Goal: Information Seeking & Learning: Learn about a topic

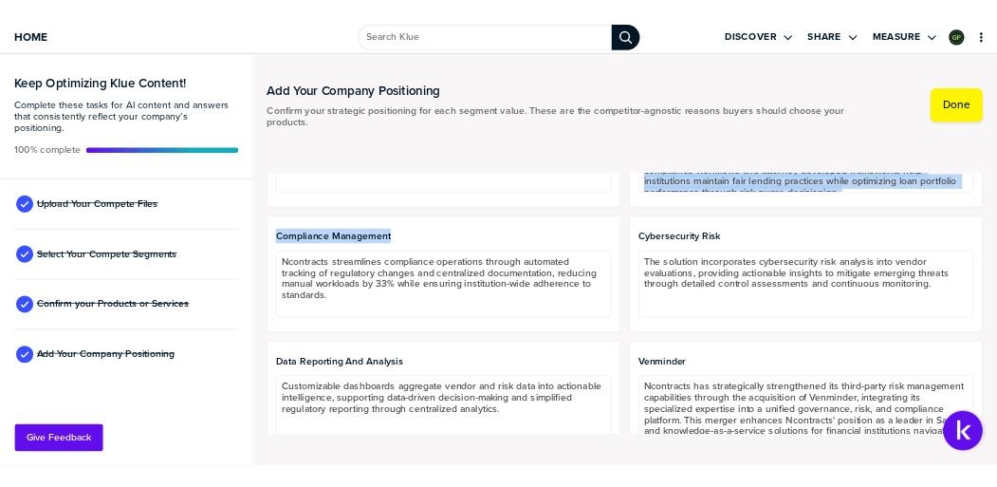
scroll to position [2593, 0]
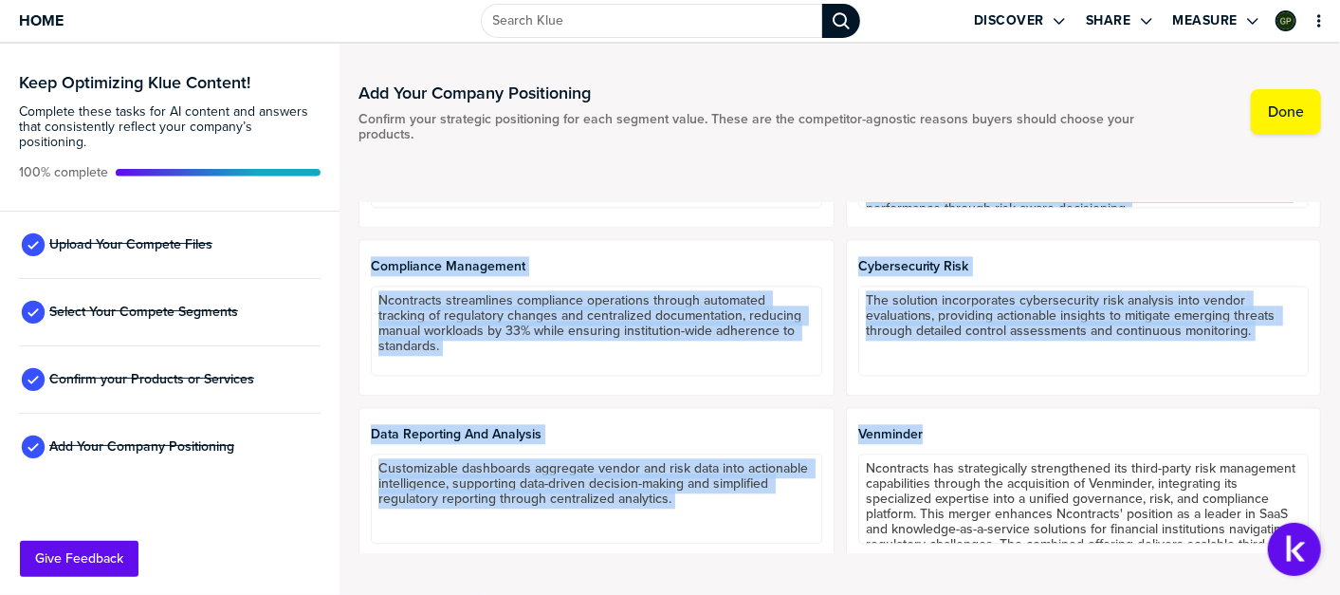
drag, startPoint x: 378, startPoint y: 254, endPoint x: 1265, endPoint y: 544, distance: 933.2
click at [1265, 544] on div "Buyer Persona Wealth Management CEO Regulatory Compliance & Risk Mitigation: En…" at bounding box center [840, 378] width 963 height 350
copy div "Loremi Dolorsitam CON Adipiscing Elitseddoe & Temp Incididunt: Utlabore etdo ma…"
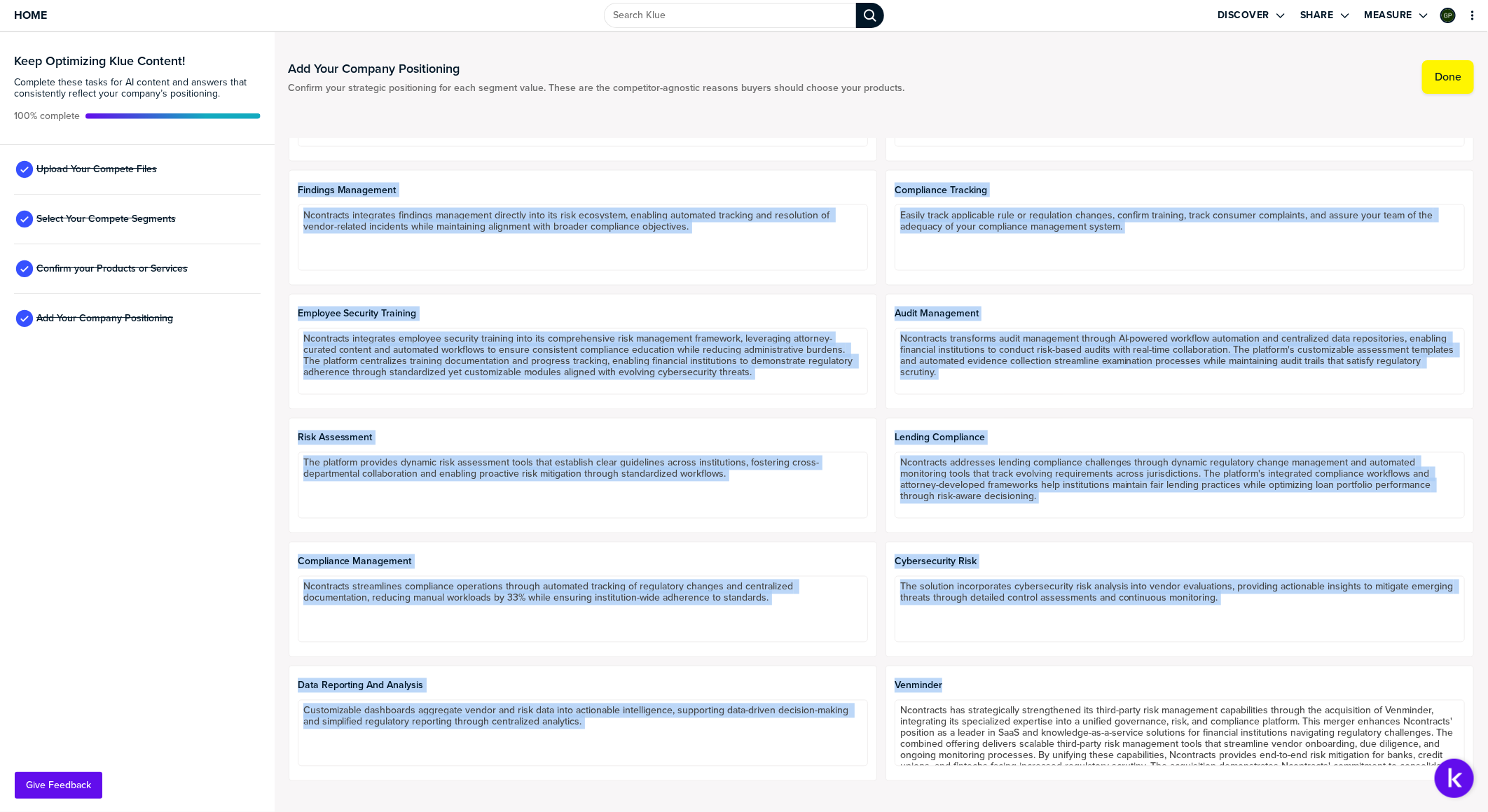
scroll to position [1539, 0]
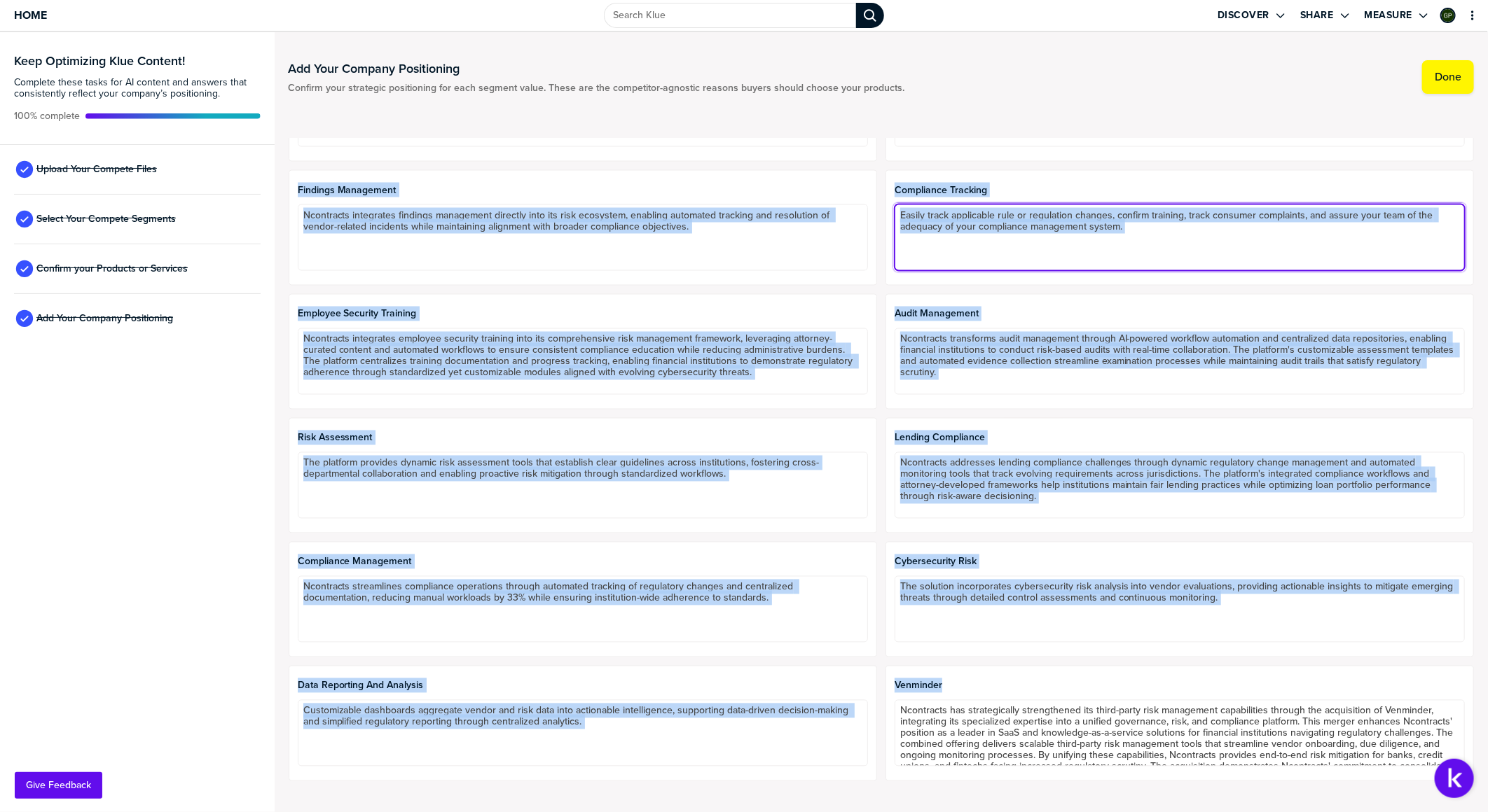
click at [989, 228] on textarea "Easily track applicable rule or regulation changes, confirm training, track con…" at bounding box center [1179, 238] width 570 height 66
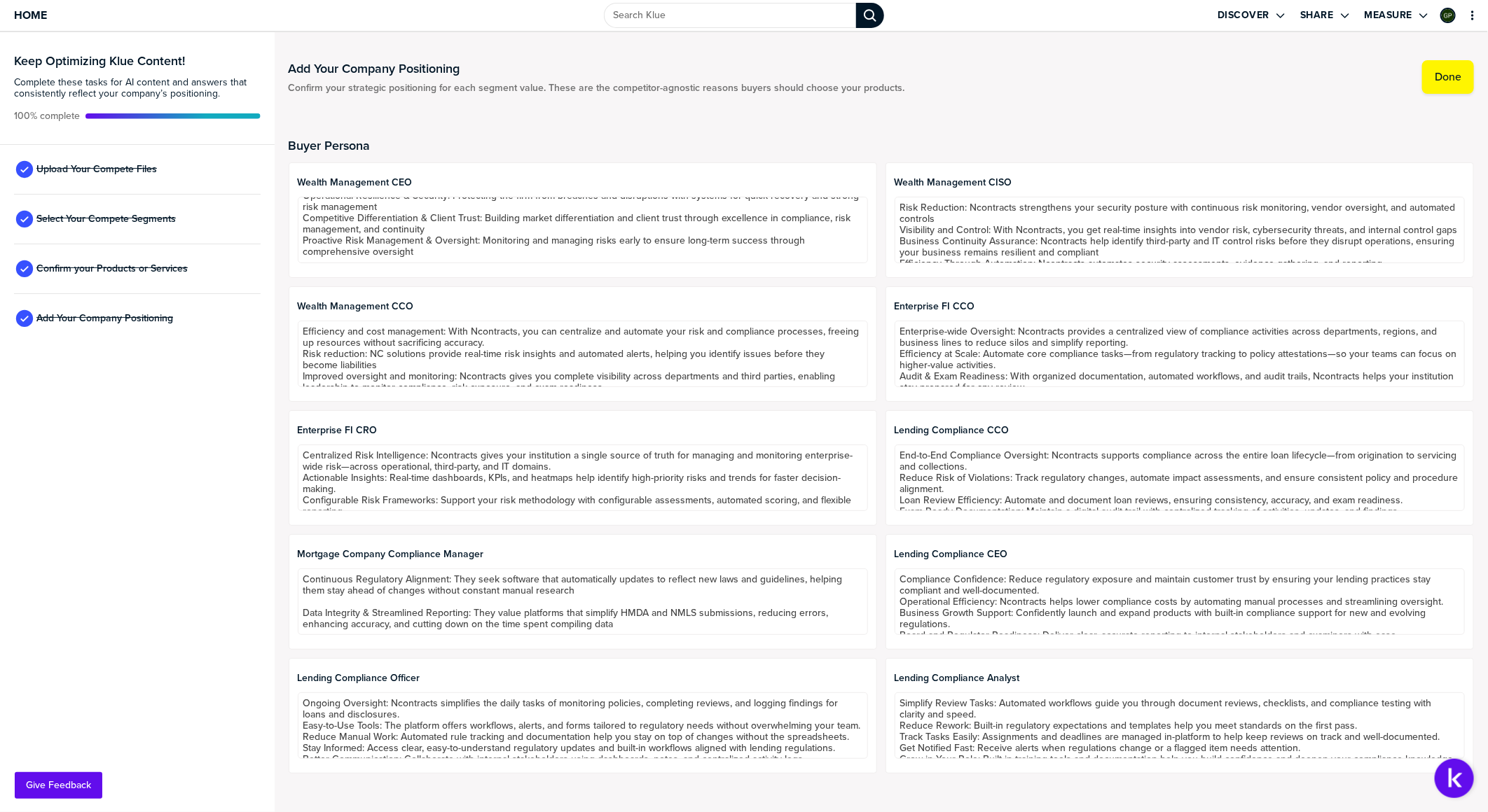
scroll to position [0, 0]
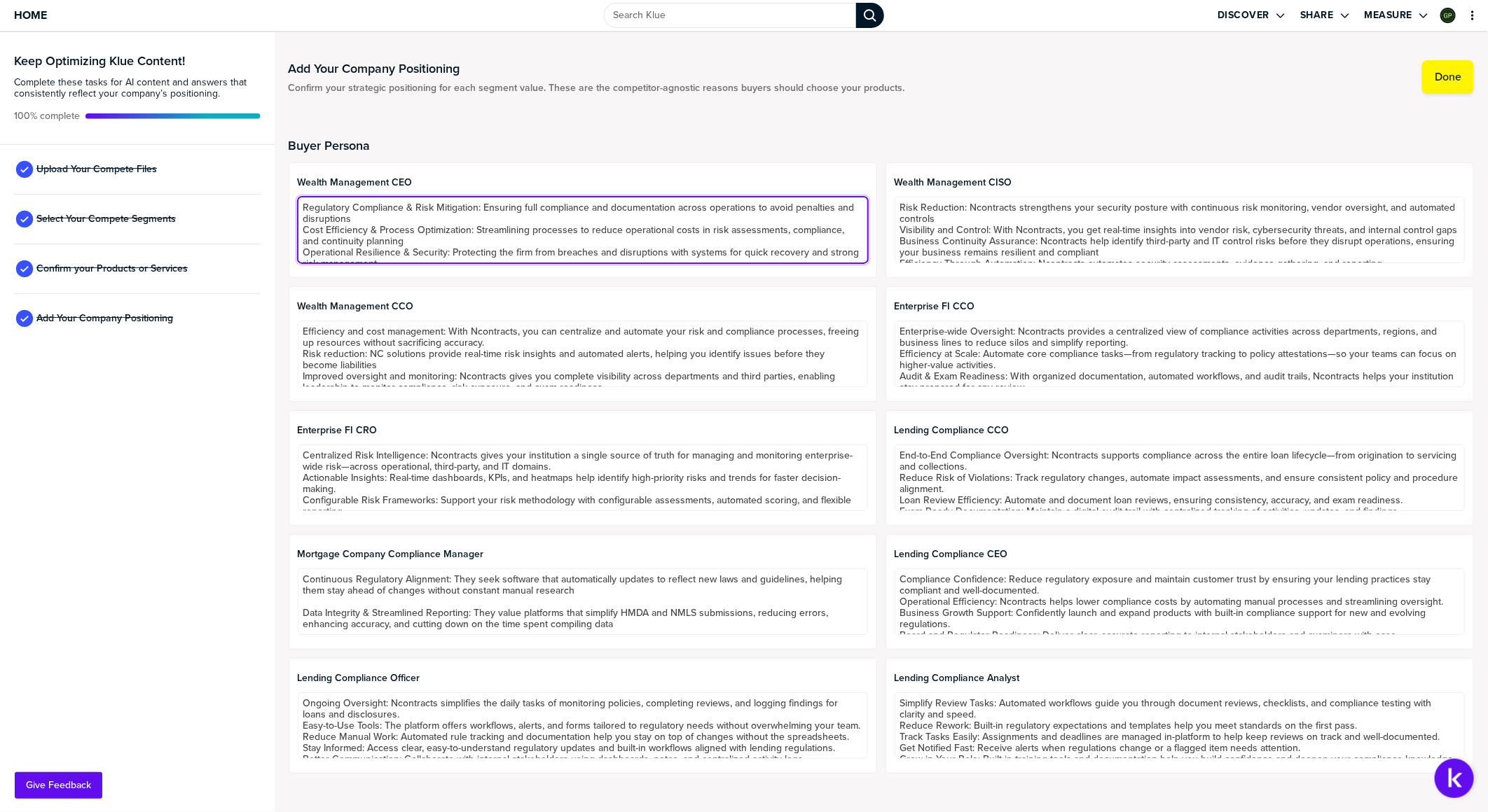
click at [416, 233] on textarea "Regulatory Compliance & Risk Mitigation: Ensuring full compliance and documenta…" at bounding box center [583, 230] width 570 height 66
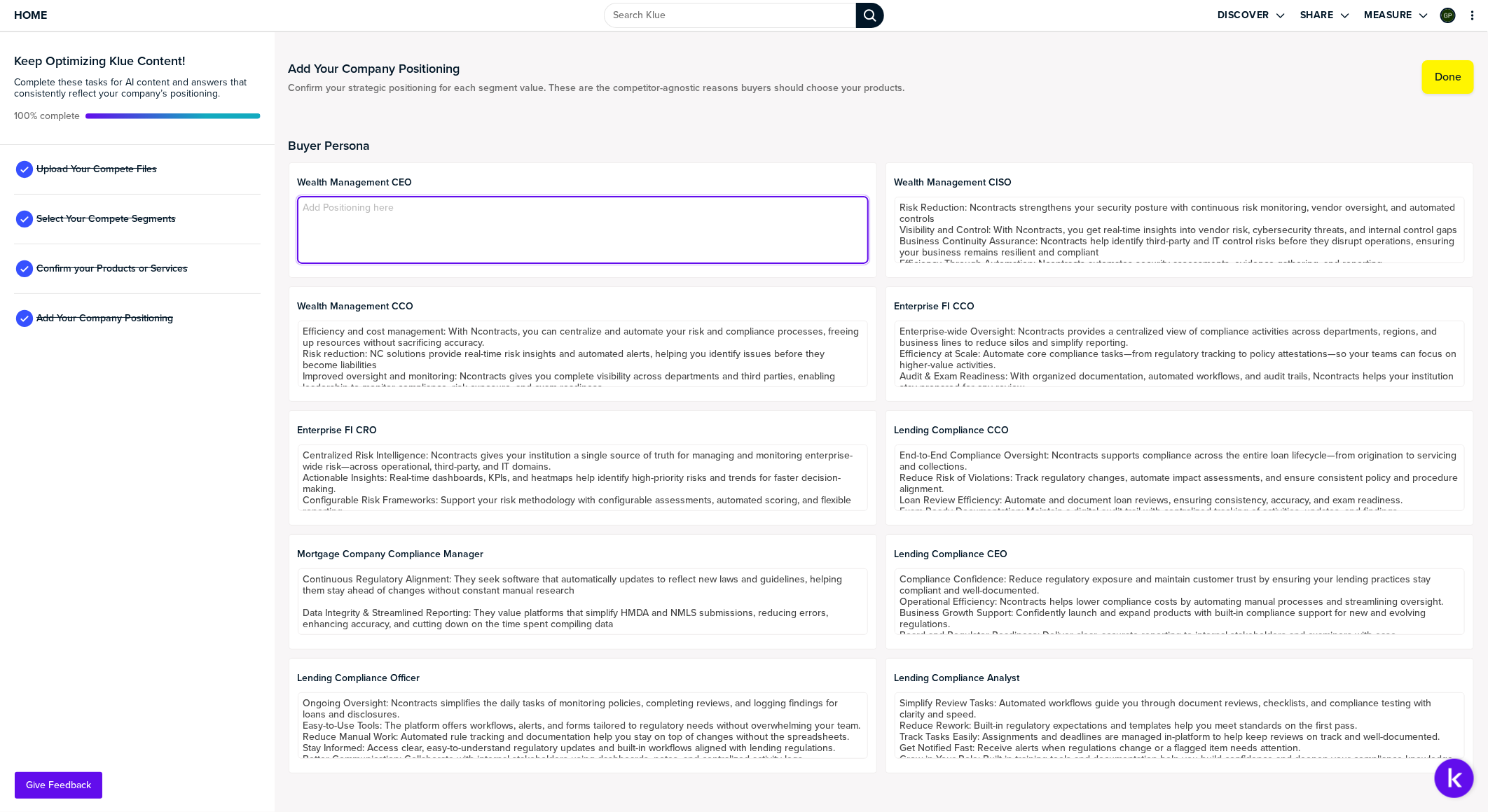
type textarea "Regulatory Compliance & Risk Mitigation: Ensuring full compliance and documenta…"
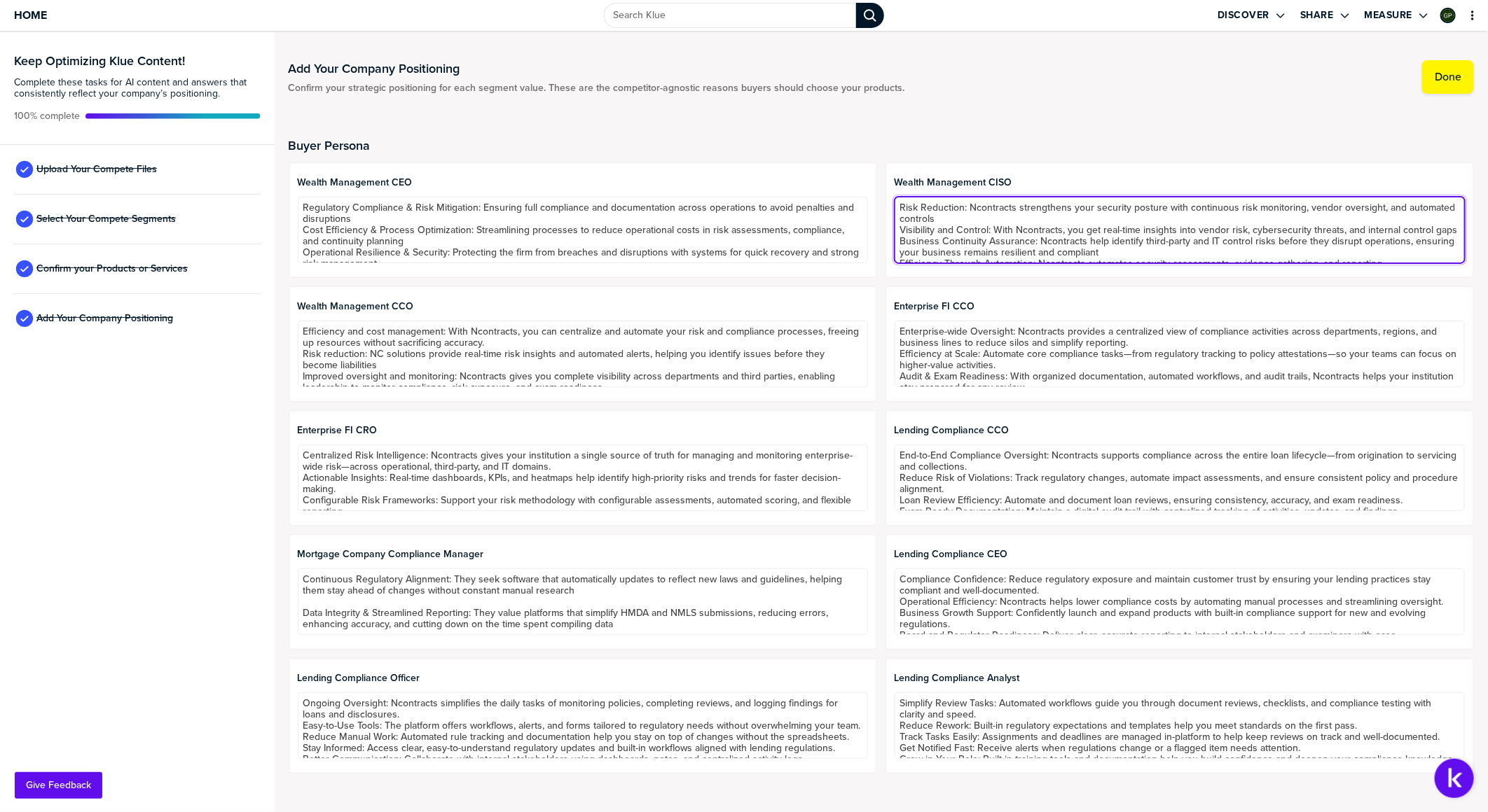
click at [989, 243] on textarea "Risk Reduction: Ncontracts strengthens your security posture with continuous ri…" at bounding box center [1179, 230] width 570 height 66
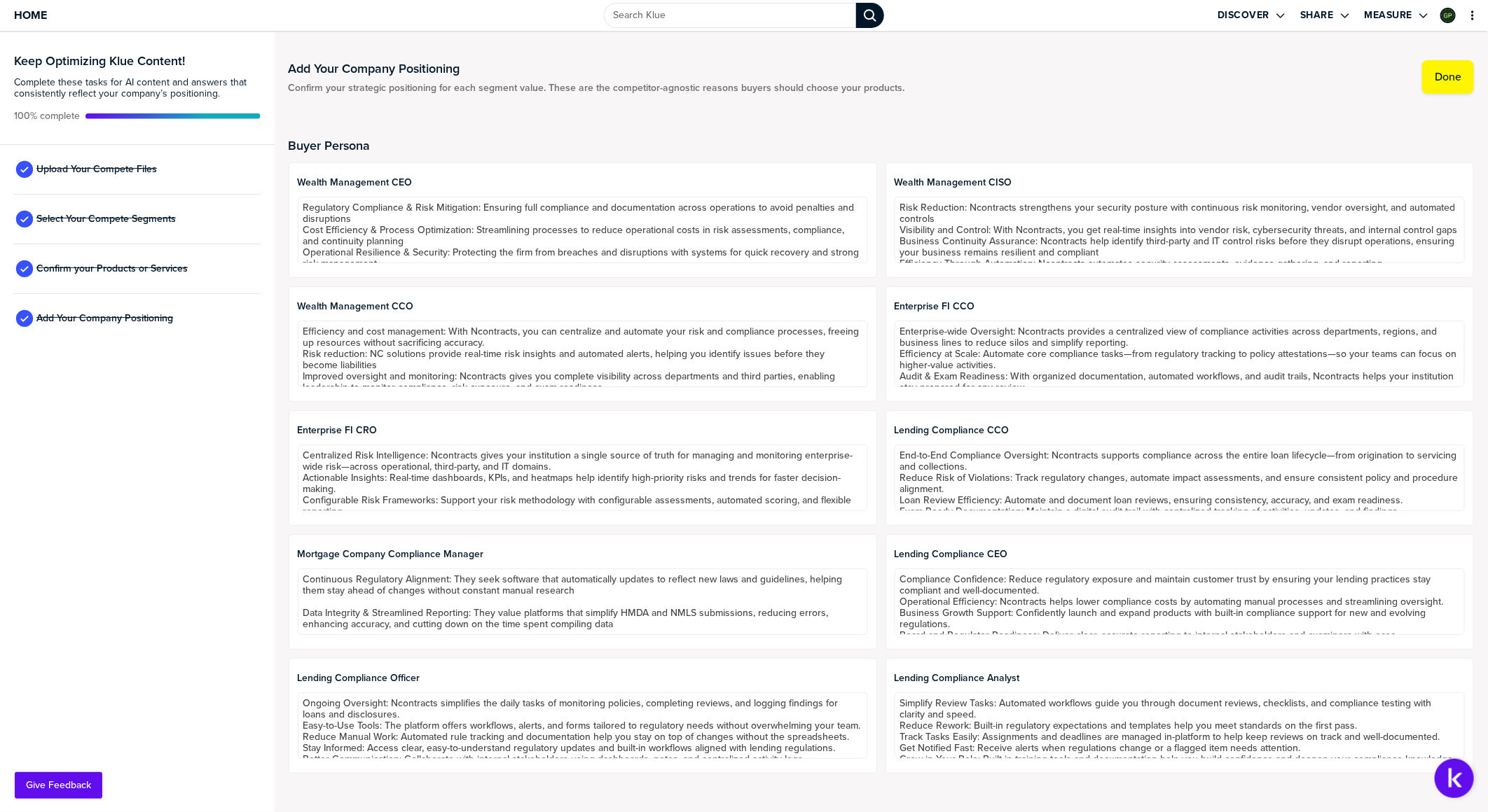
click at [388, 390] on div "Wealth Management CCO Efficiency and cost management: With Ncontracts, you can …" at bounding box center [583, 344] width 589 height 116
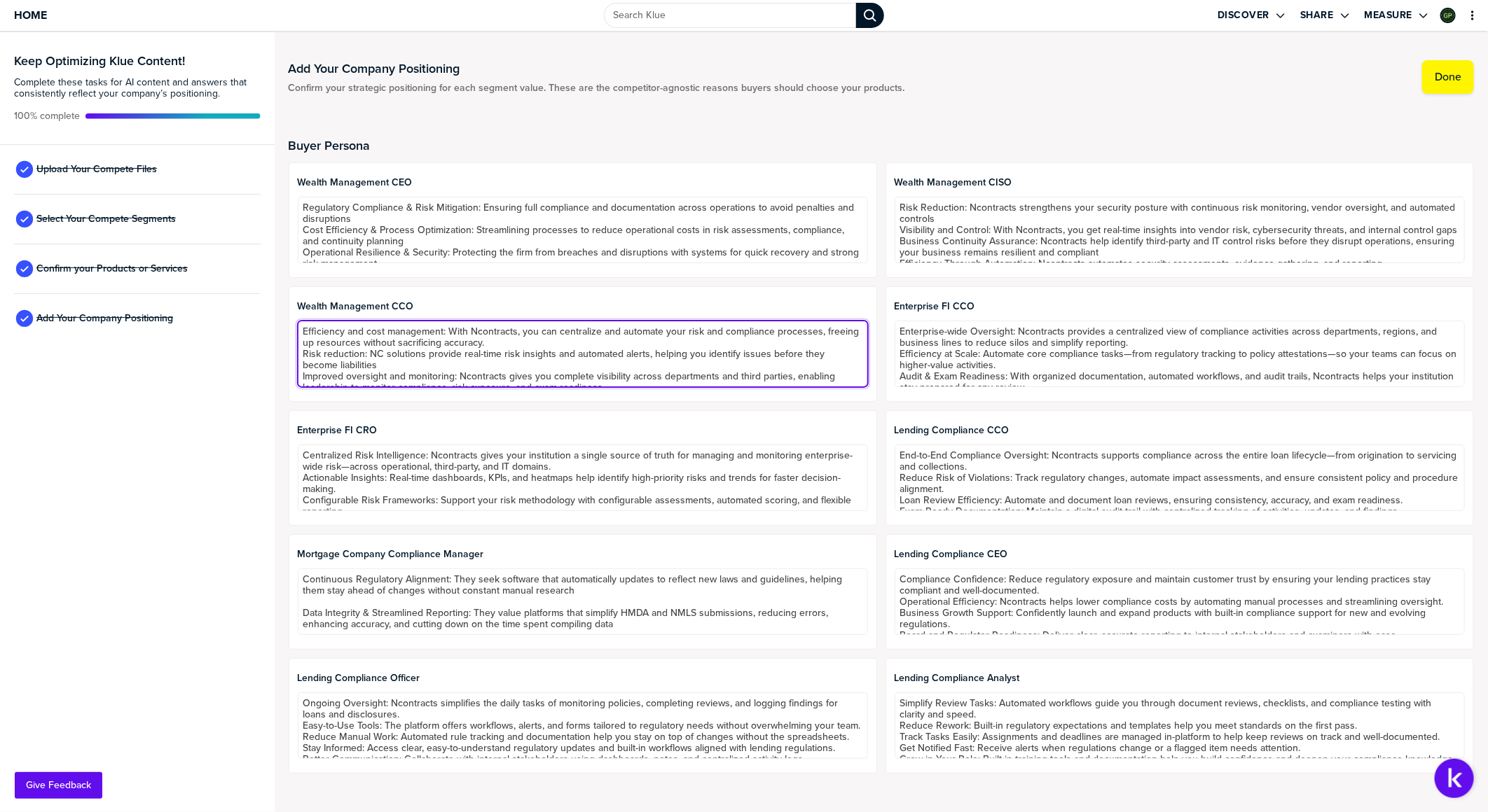
click at [360, 359] on textarea "Efficiency and cost management: With Ncontracts, you can centralize and automat…" at bounding box center [583, 354] width 570 height 66
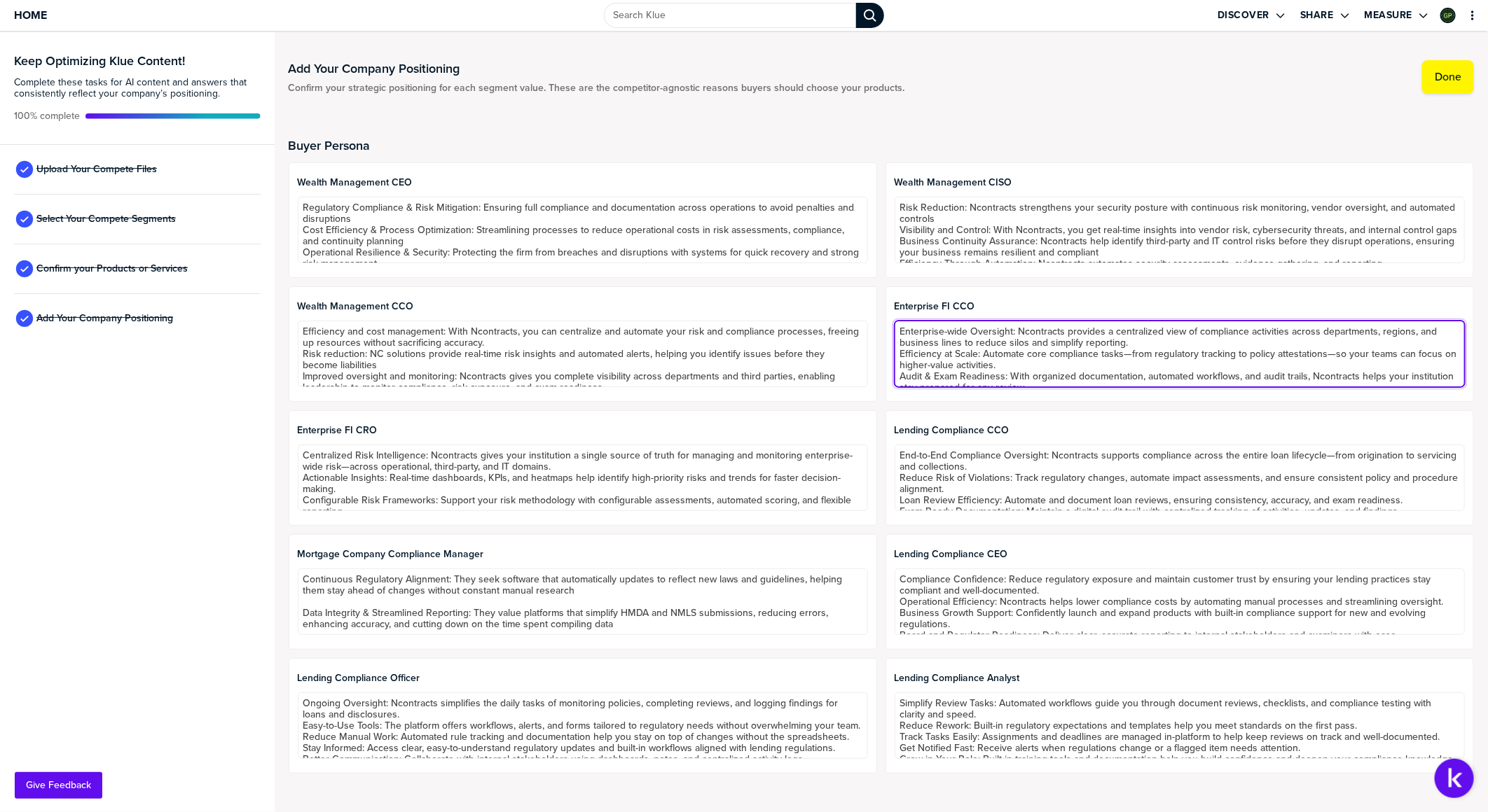
click at [989, 326] on textarea "Enterprise-wide Oversight: Ncontracts provides a centralized view of compliance…" at bounding box center [1179, 354] width 570 height 66
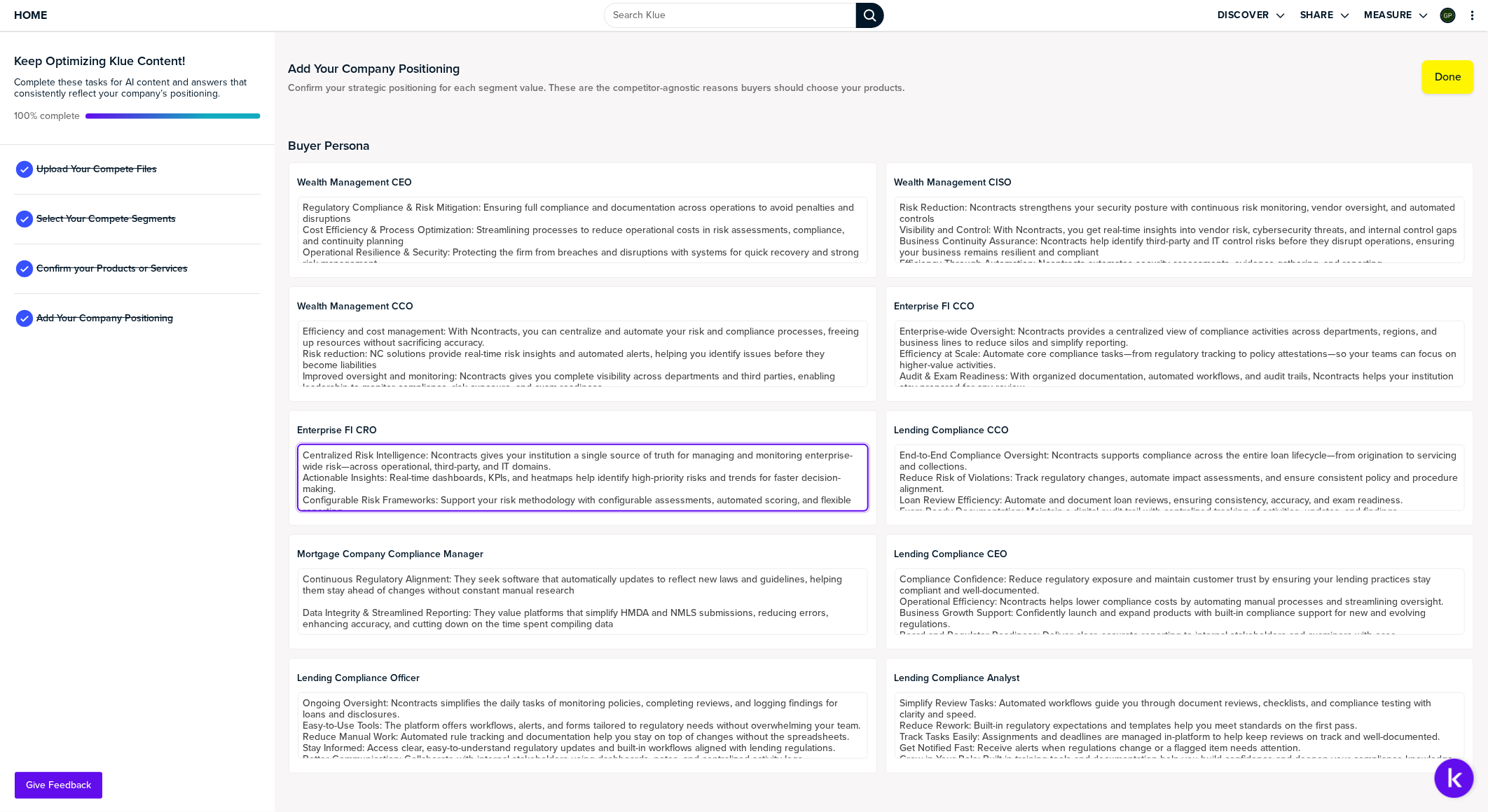
click at [535, 438] on textarea "Centralized Risk Intelligence: Ncontracts gives your institution a single sourc…" at bounding box center [583, 478] width 570 height 66
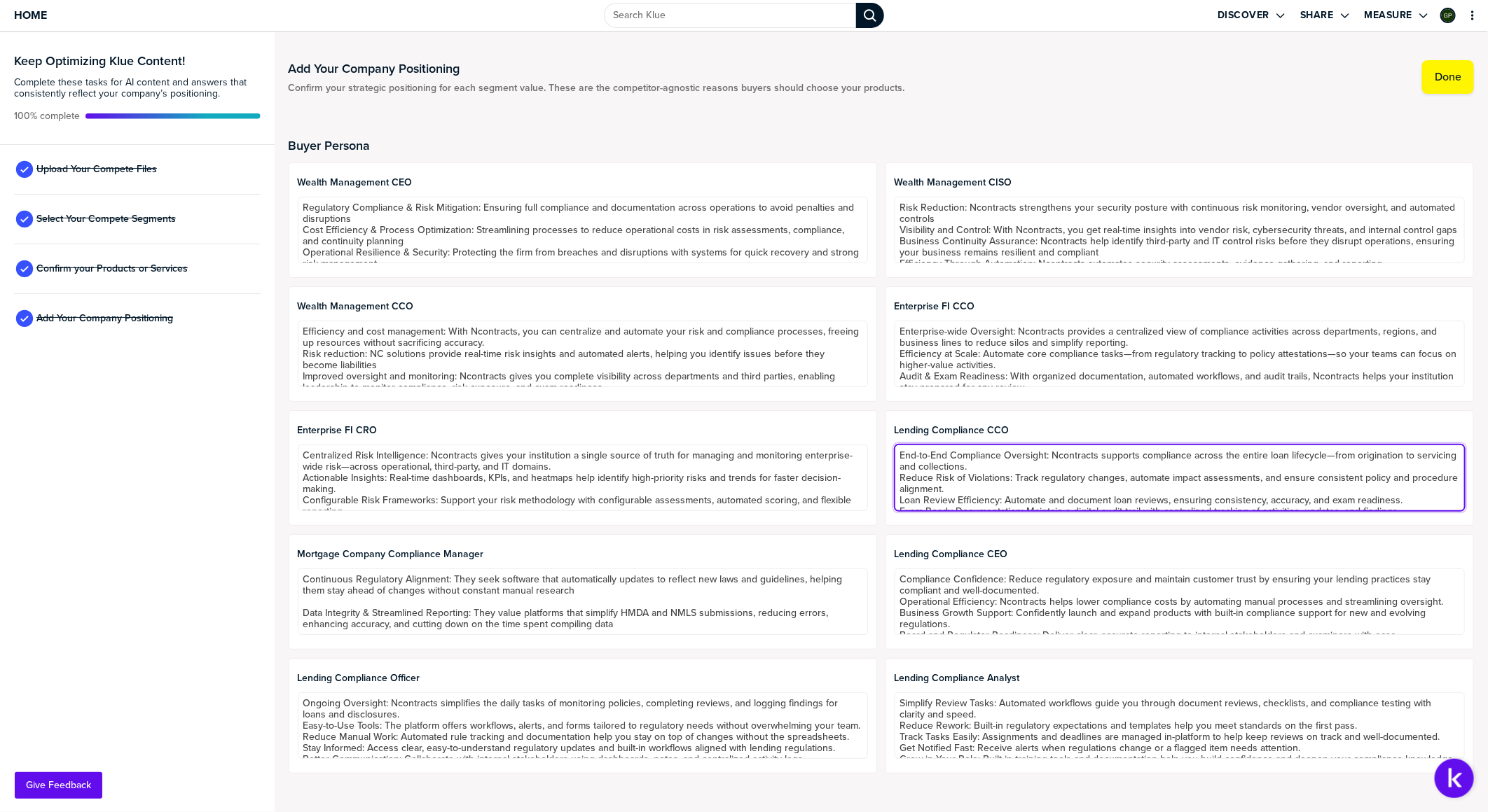
click at [989, 438] on textarea "End-to-End Compliance Oversight: Ncontracts supports compliance across the enti…" at bounding box center [1179, 478] width 570 height 66
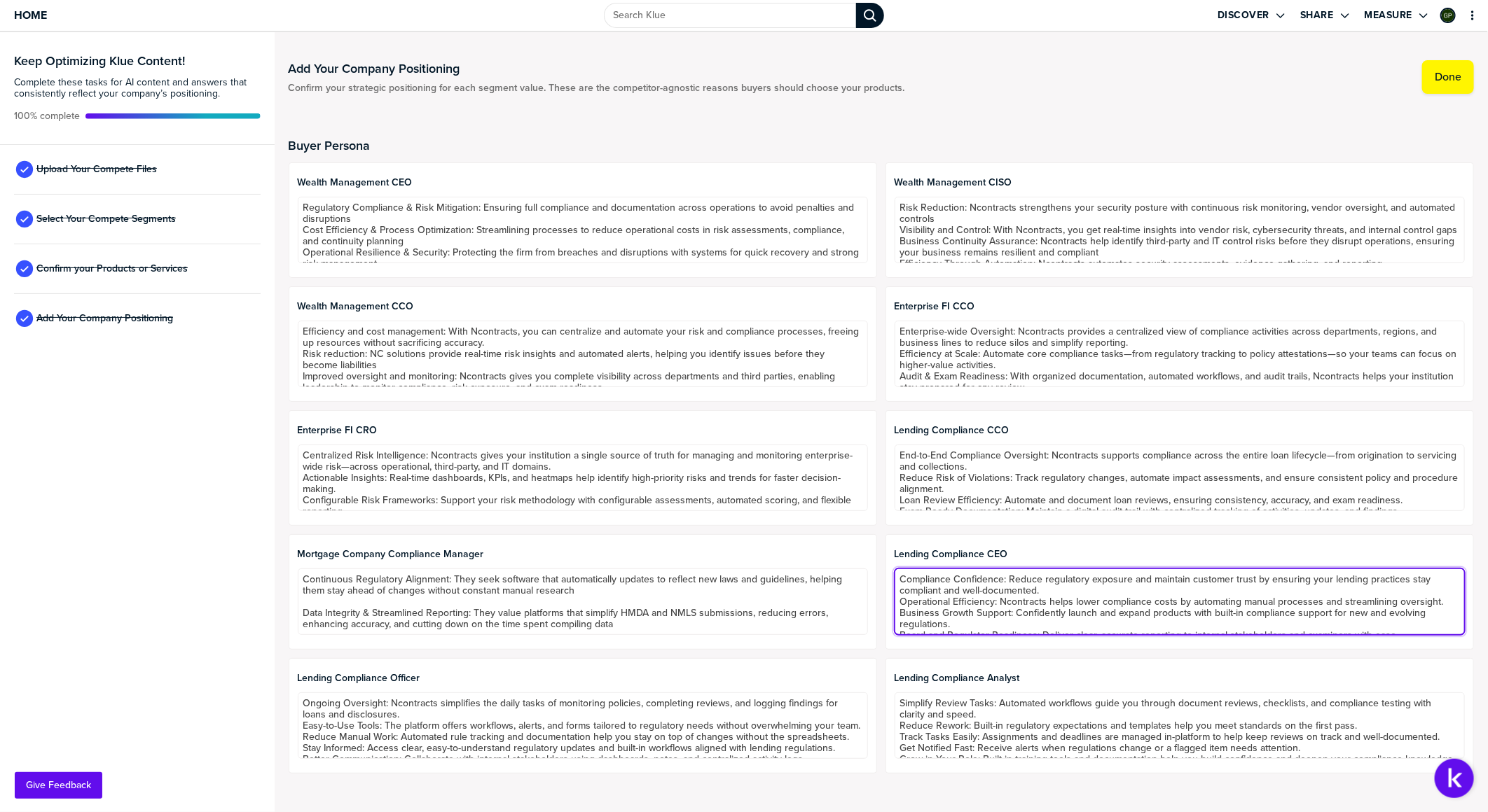
click at [989, 438] on textarea "Compliance Confidence: Reduce regulatory exposure and maintain customer trust b…" at bounding box center [1179, 602] width 570 height 66
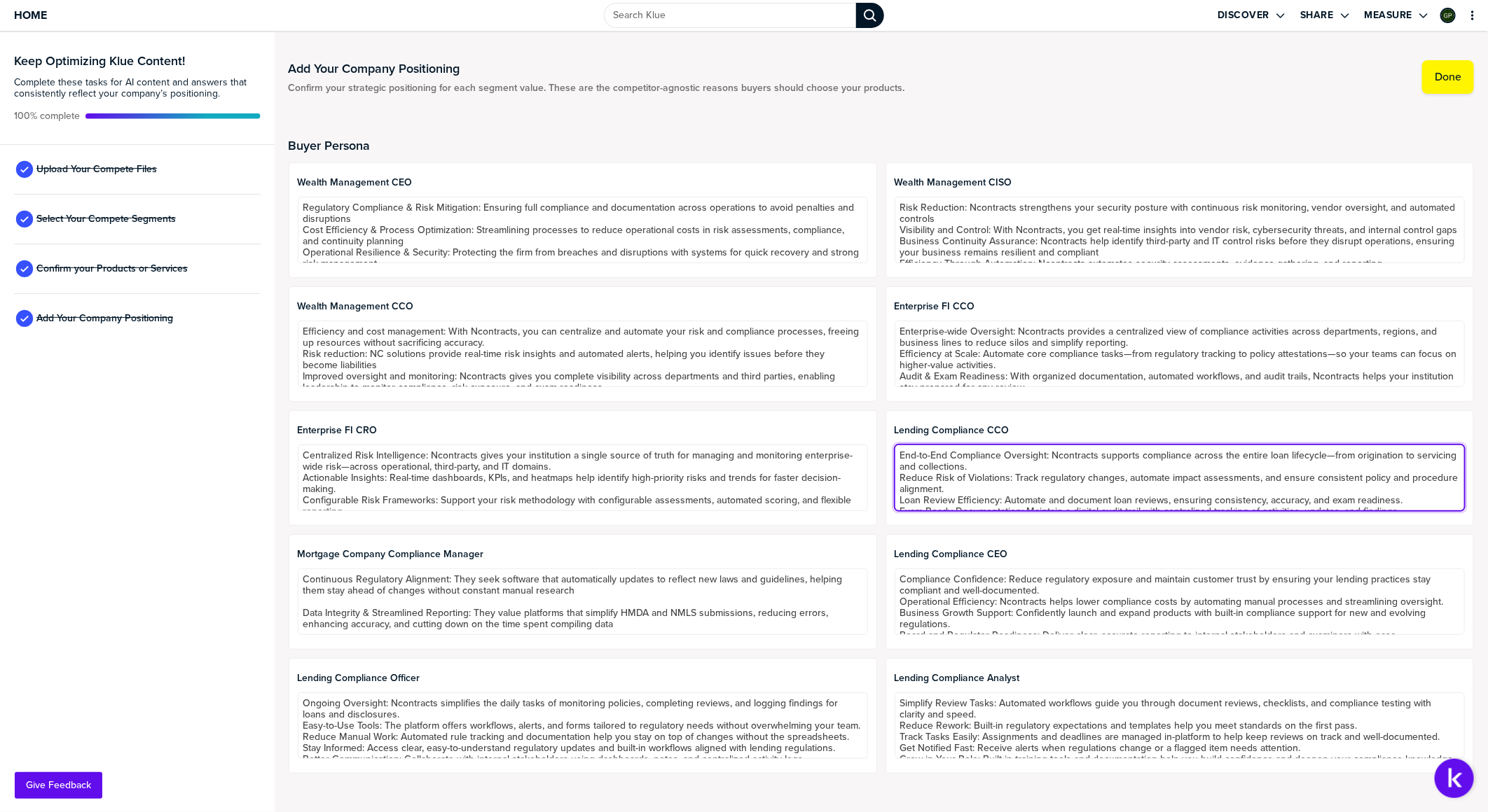
click at [989, 438] on textarea "End-to-End Compliance Oversight: Ncontracts supports compliance across the enti…" at bounding box center [1179, 478] width 570 height 66
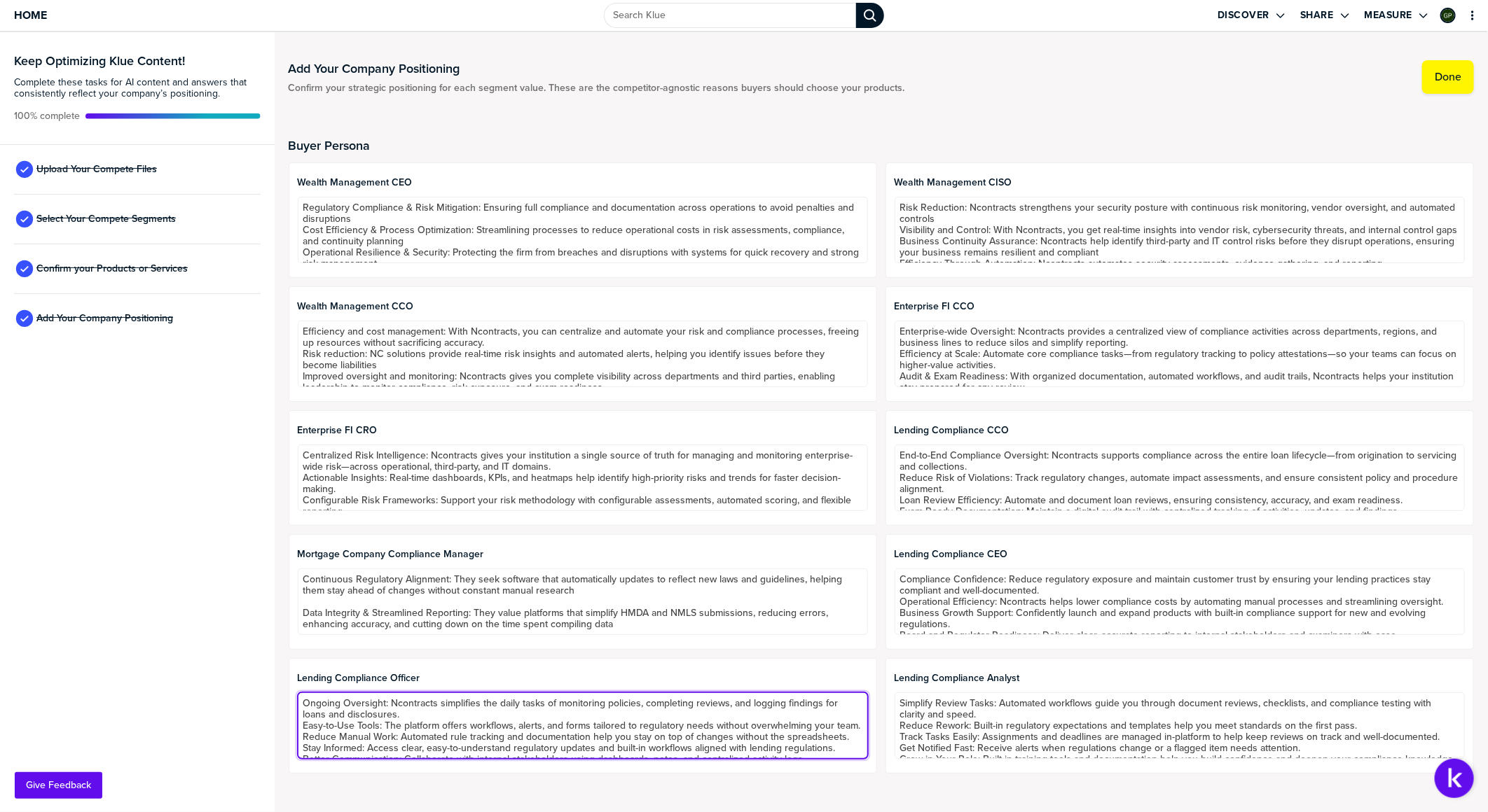
click at [696, 438] on textarea "Ongoing Oversight: Ncontracts simplifies the daily tasks of monitoring policies…" at bounding box center [583, 726] width 570 height 66
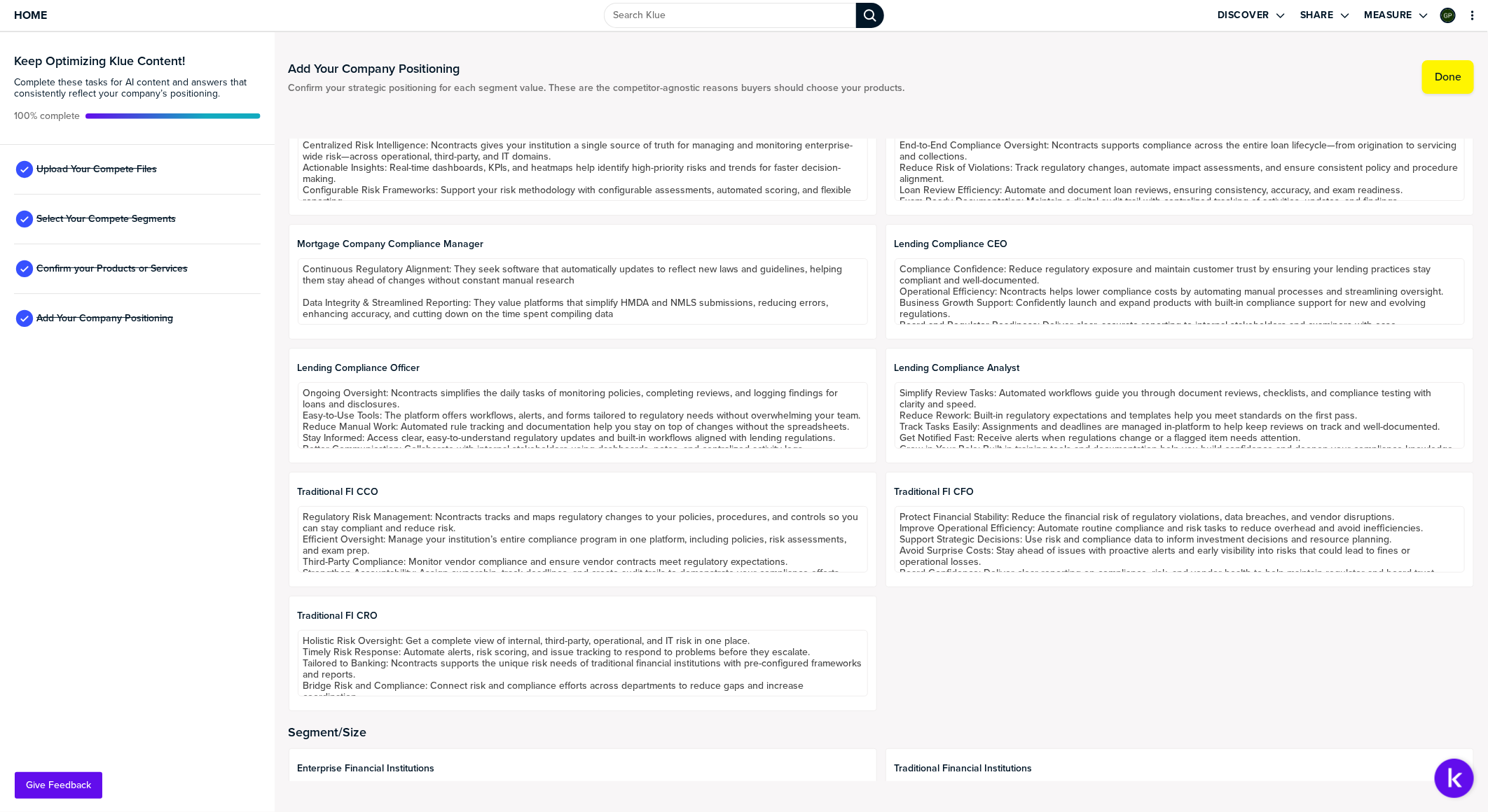
scroll to position [311, 0]
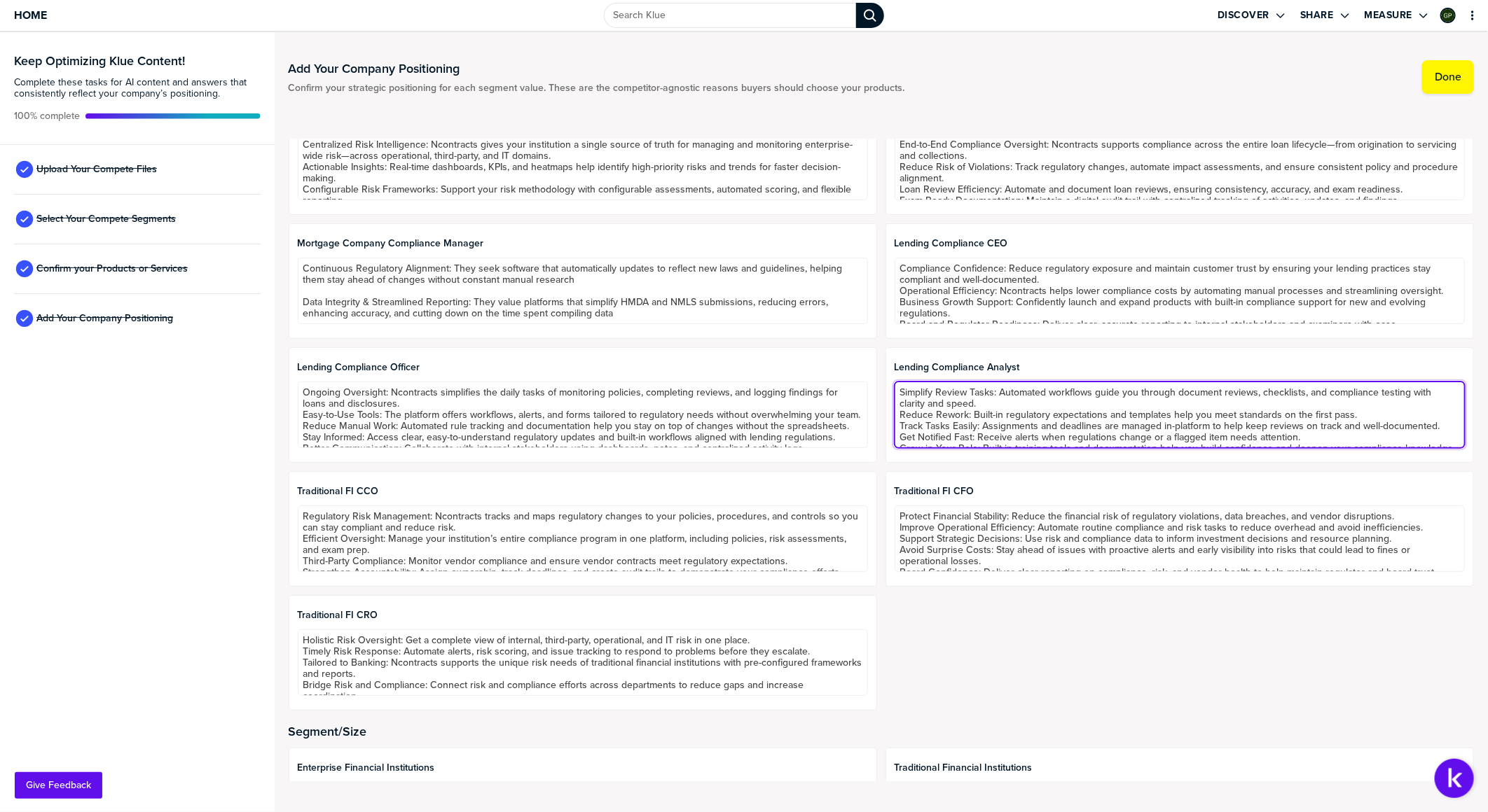
click at [913, 428] on textarea "Simplify Review Tasks: Automated workflows guide you through document reviews, …" at bounding box center [1179, 415] width 570 height 66
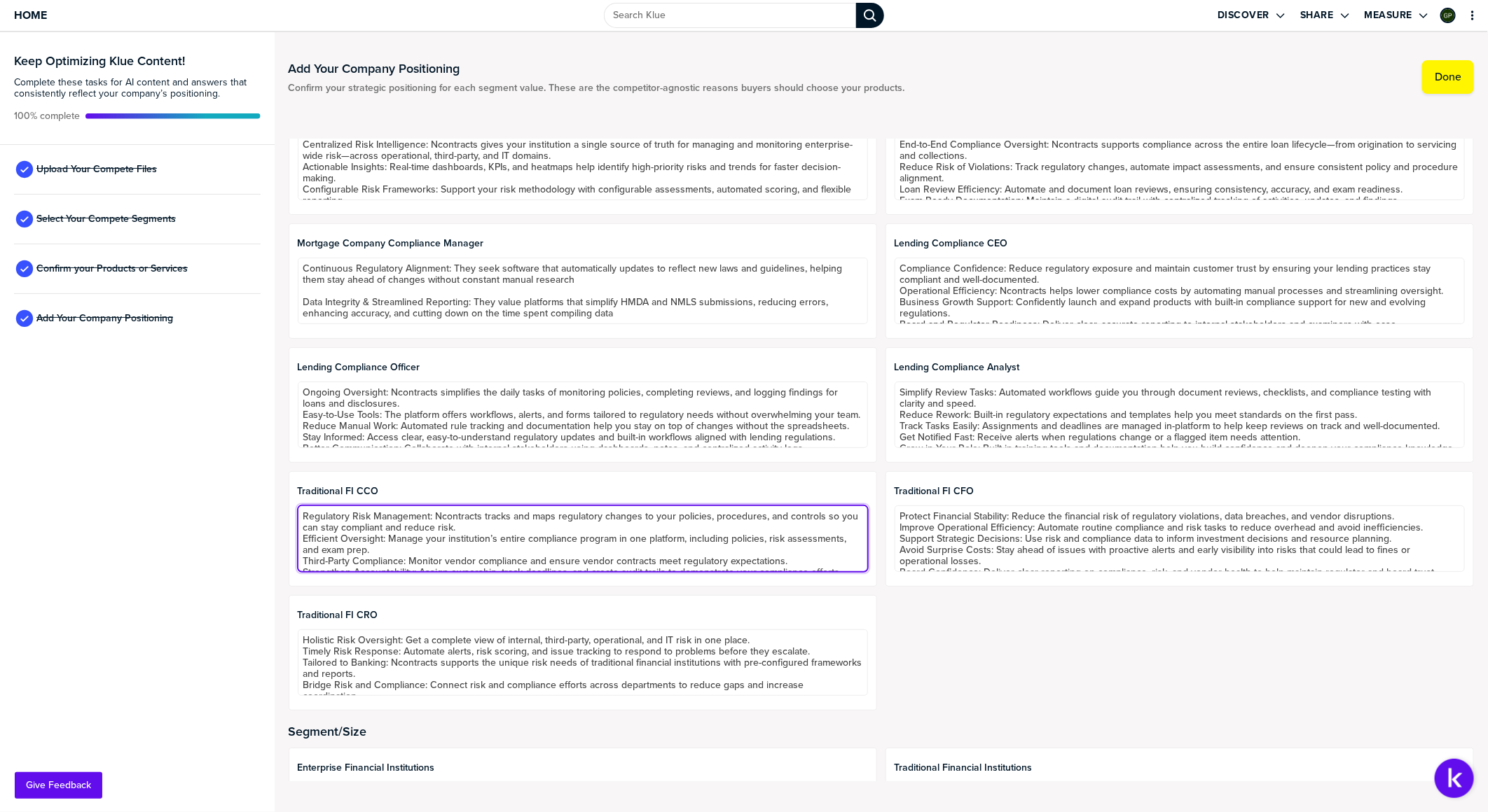
click at [521, 438] on textarea "Regulatory Risk Management: Ncontracts tracks and maps regulatory changes to yo…" at bounding box center [583, 539] width 570 height 66
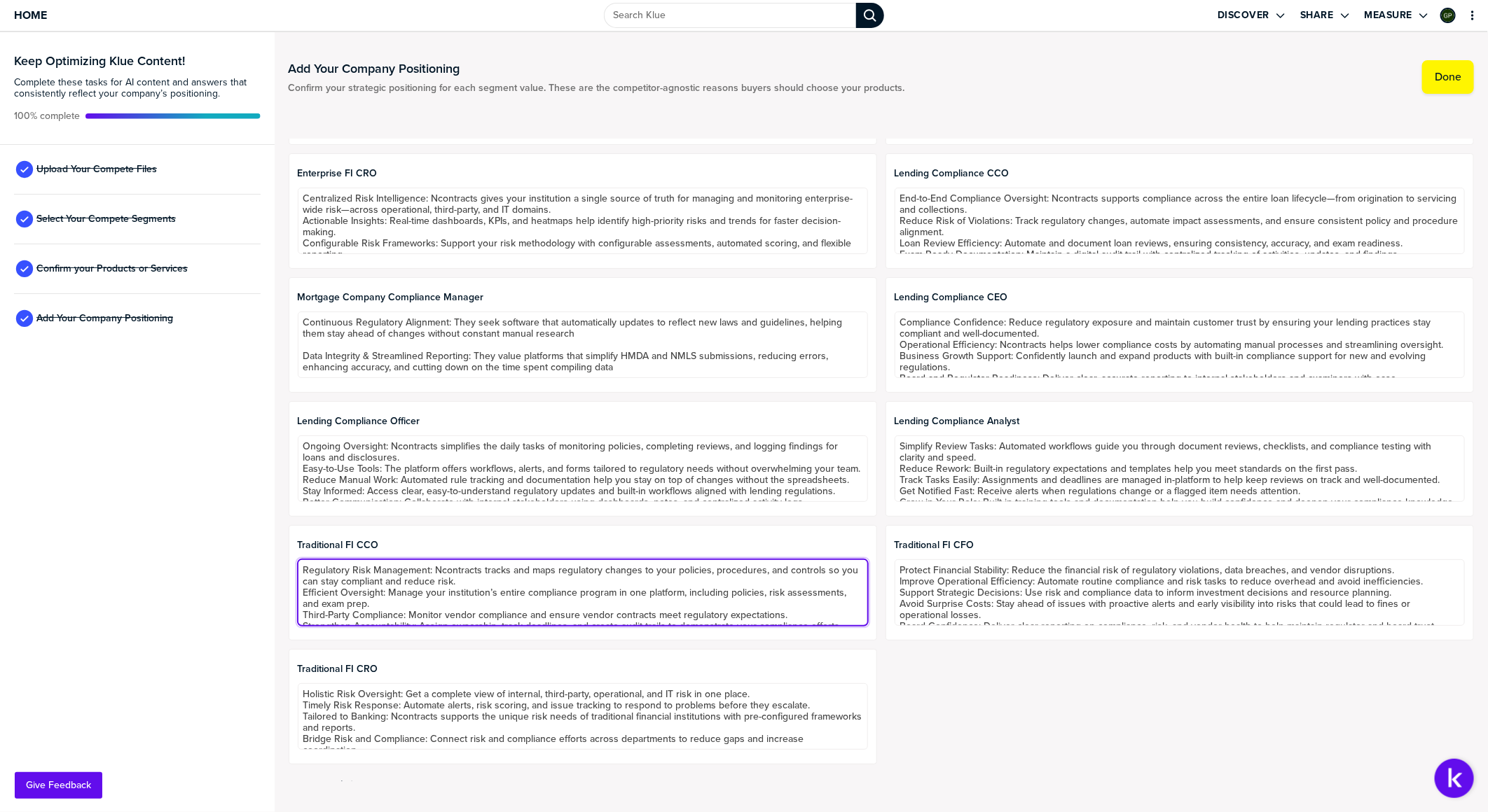
scroll to position [233, 0]
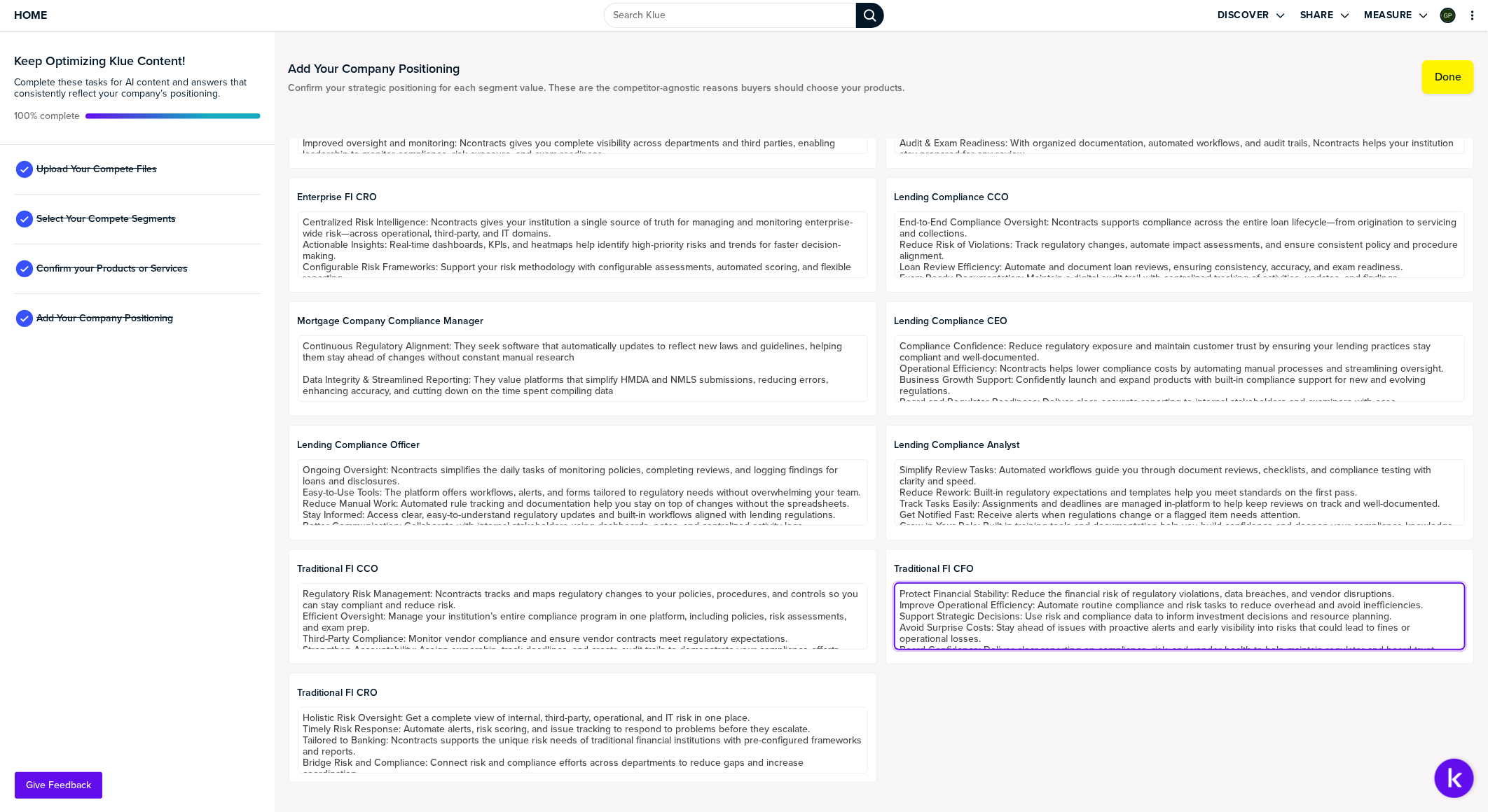
click at [967, 438] on textarea "Protect Financial Stability: Reduce the financial risk of regulatory violations…" at bounding box center [1179, 616] width 570 height 66
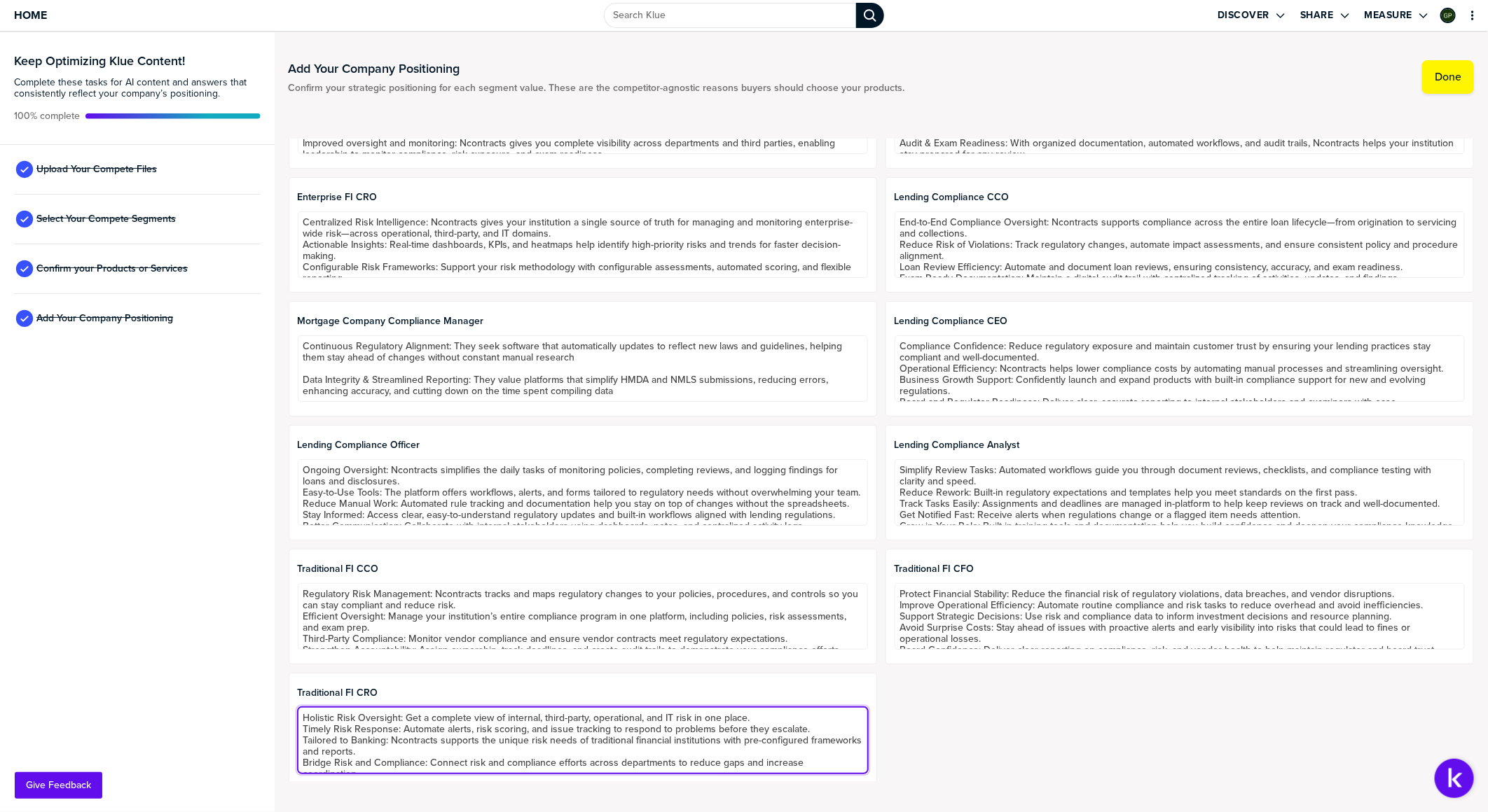
click at [642, 438] on textarea "Holistic Risk Oversight: Get a complete view of internal, third-party, operatio…" at bounding box center [583, 740] width 570 height 66
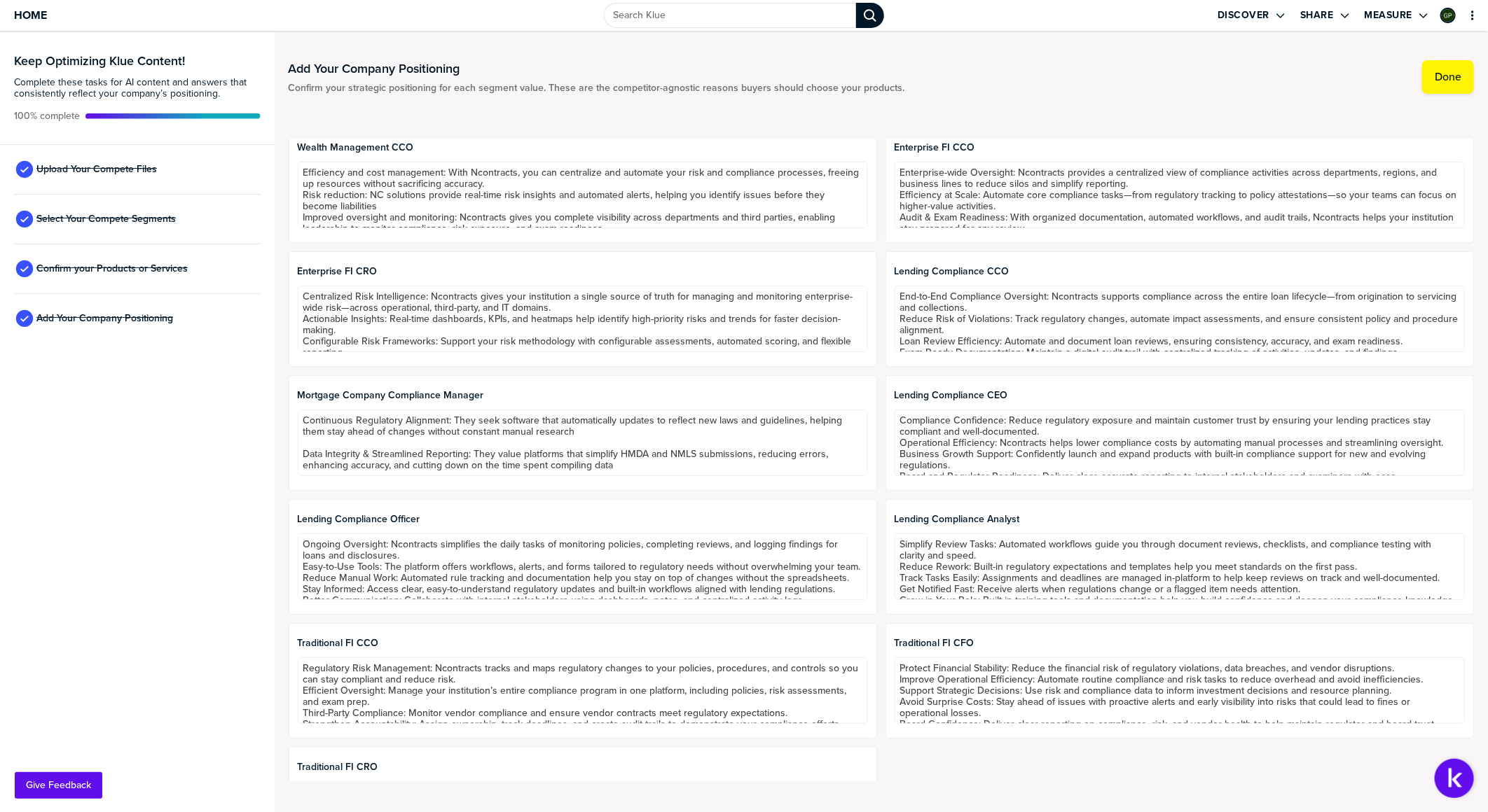
scroll to position [78, 0]
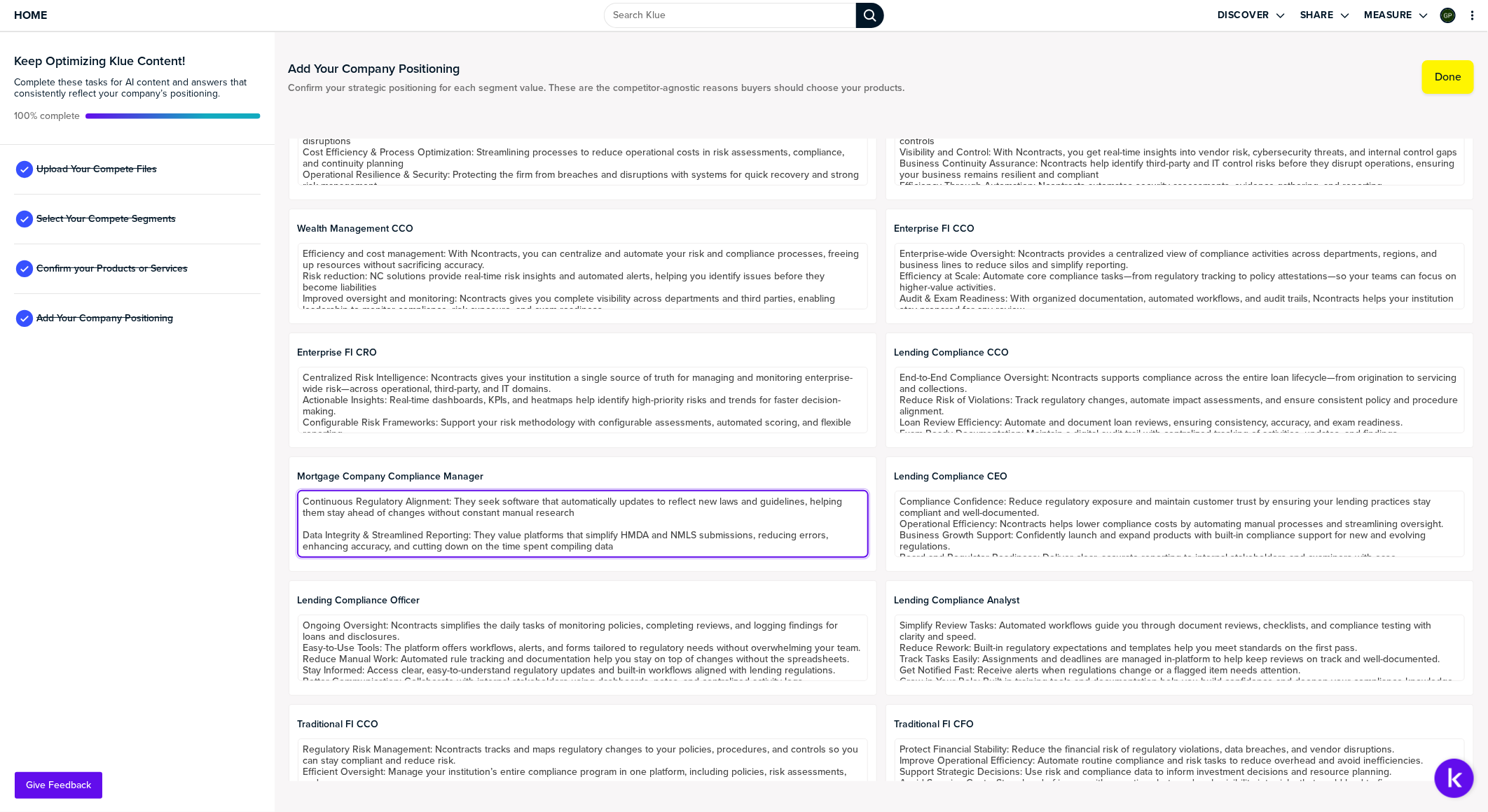
click at [488, 438] on textarea "Continuous Regulatory Alignment: They seek software that automatically updates …" at bounding box center [583, 524] width 570 height 66
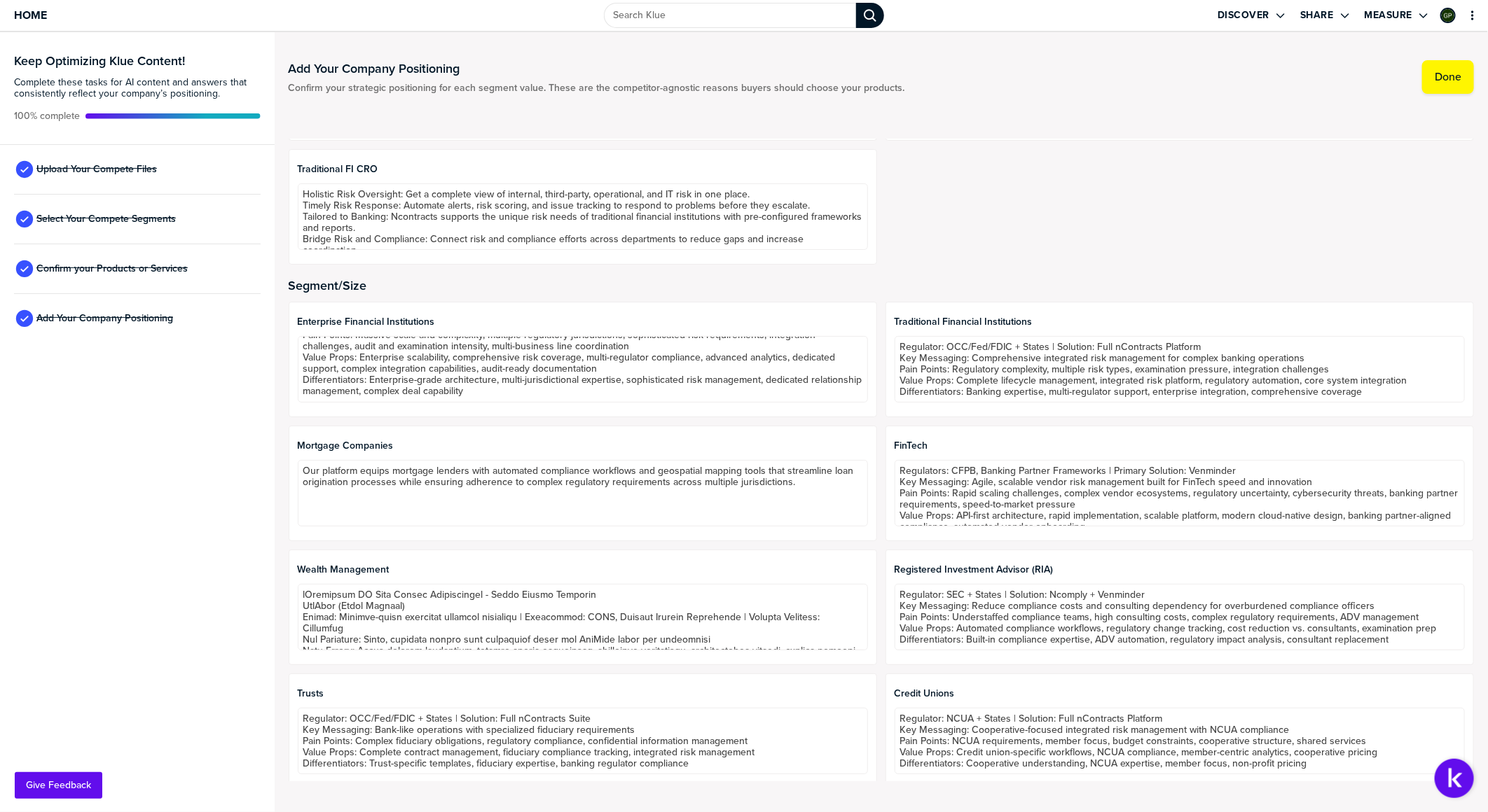
scroll to position [778, 0]
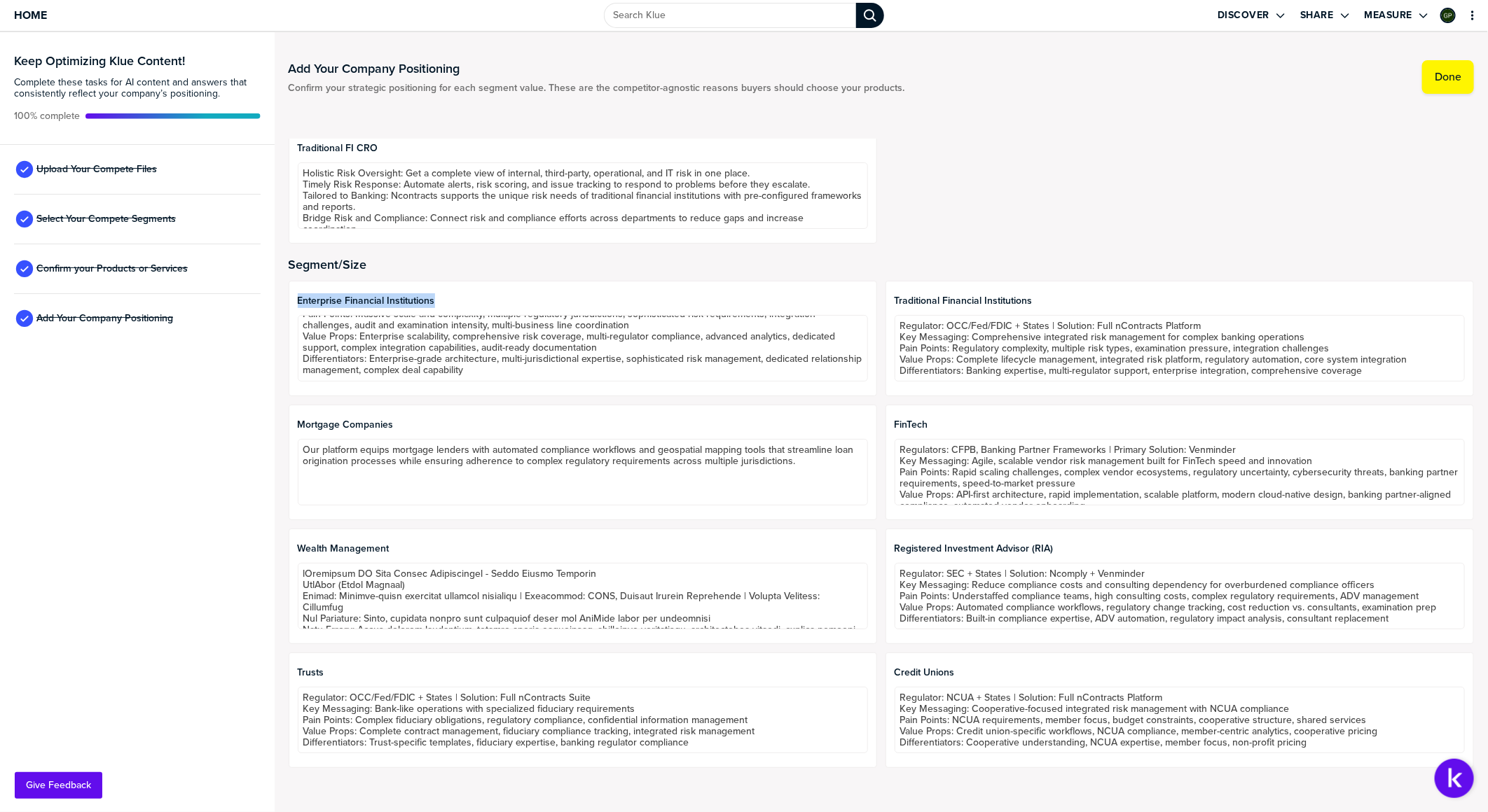
drag, startPoint x: 296, startPoint y: 302, endPoint x: 447, endPoint y: 300, distance: 151.0
click at [447, 300] on div "Enterprise Financial Institutions Regulators: OCC, Fed, FDIC, CFTC, SEC + State…" at bounding box center [583, 338] width 589 height 116
copy span "Enterprise Financial Institutions"
click at [956, 299] on span "Traditional Financial Institutions" at bounding box center [1179, 300] width 570 height 11
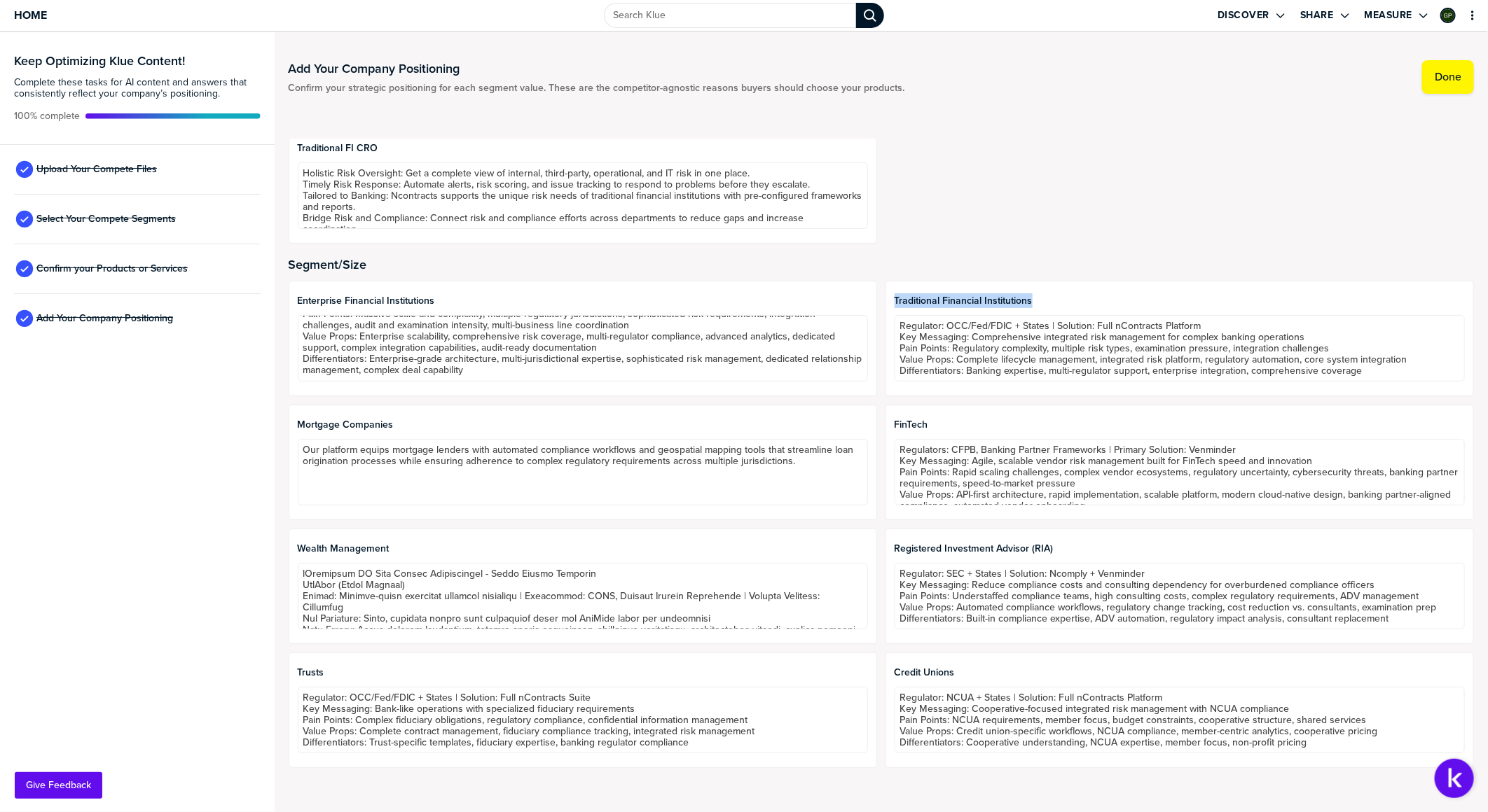
click at [956, 299] on span "Traditional Financial Institutions" at bounding box center [1179, 300] width 570 height 11
copy span "Traditional Financial Institutions"
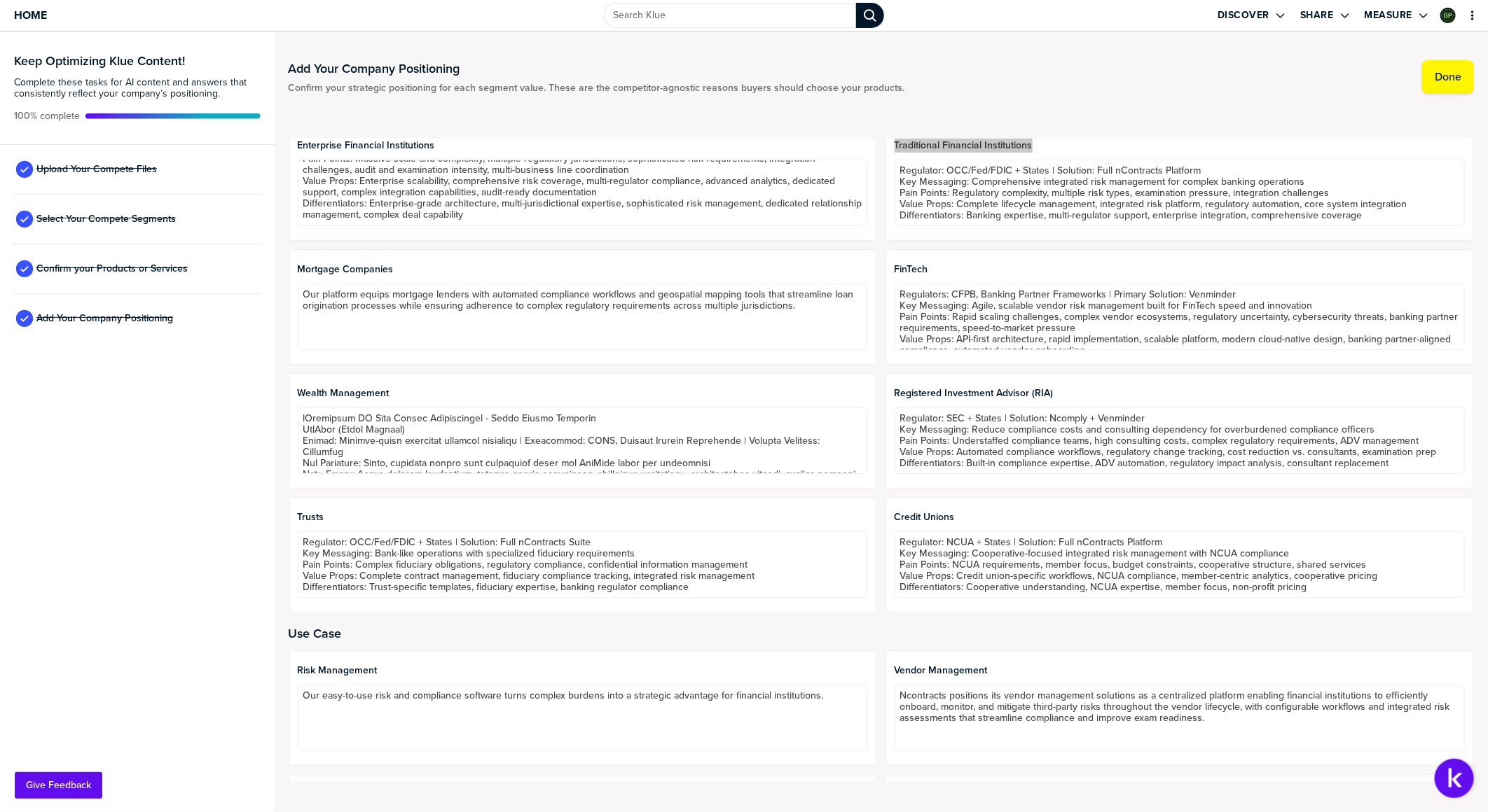
scroll to position [856, 0]
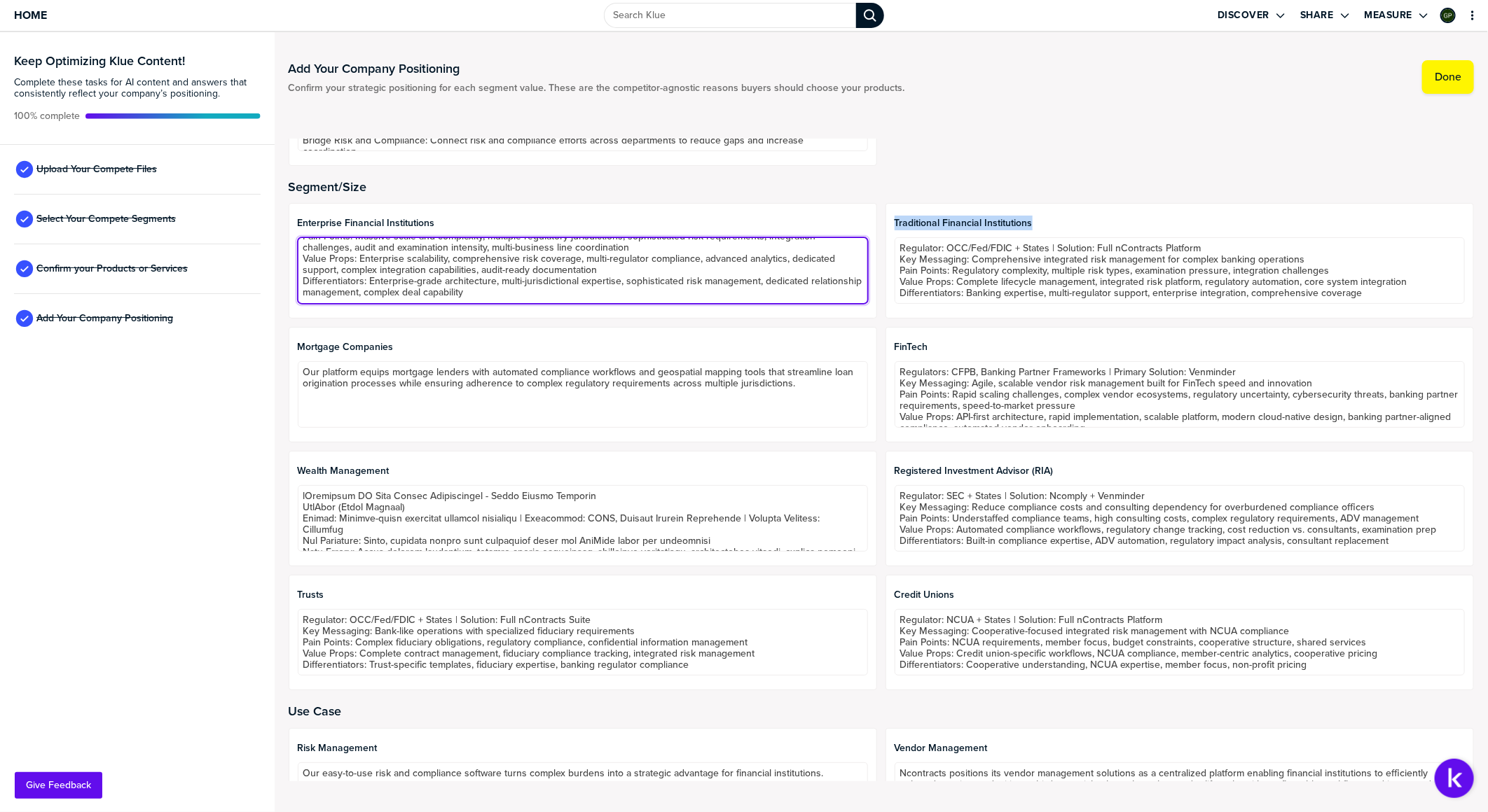
click at [504, 289] on textarea "Regulators: OCC, Fed, FDIC, CFTC, SEC + States | Solution: Full nContracts Plat…" at bounding box center [583, 271] width 570 height 66
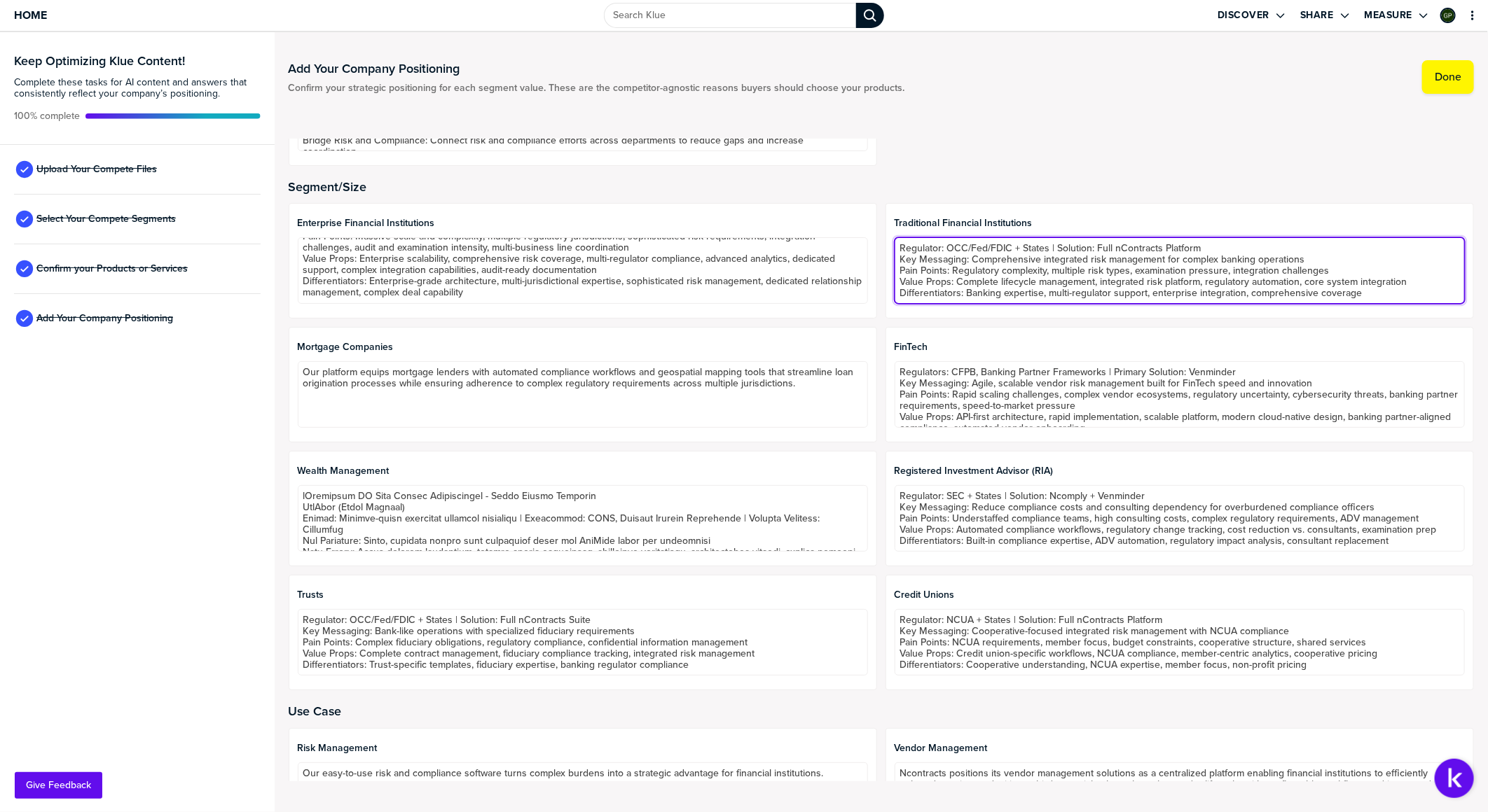
click at [989, 277] on textarea "Regulator: OCC/Fed/FDIC + States | Solution: Full nContracts Platform Key Messa…" at bounding box center [1179, 271] width 570 height 66
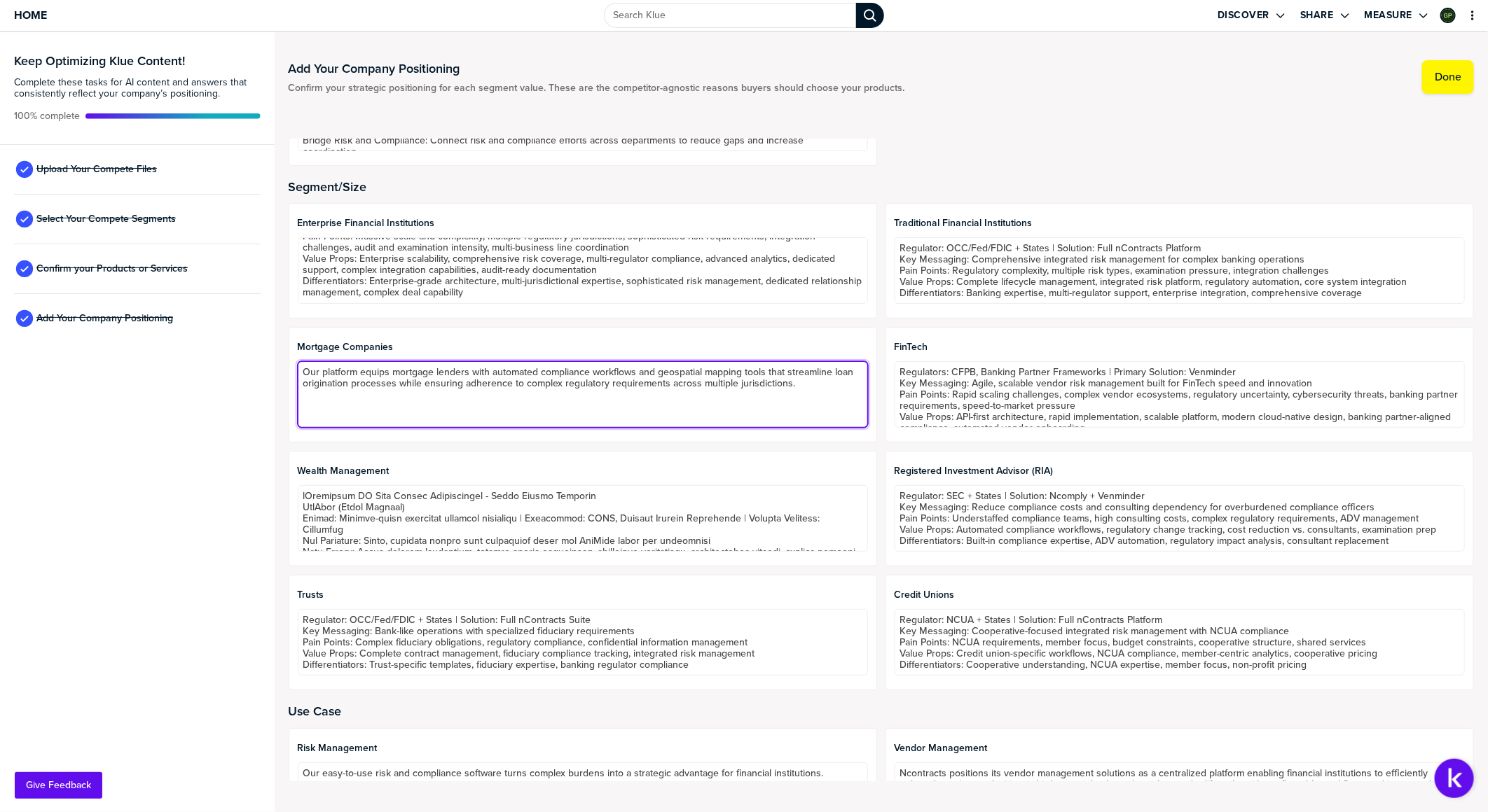
click at [453, 382] on textarea "Our platform equips mortgage lenders with automated compliance workflows and ge…" at bounding box center [583, 394] width 570 height 66
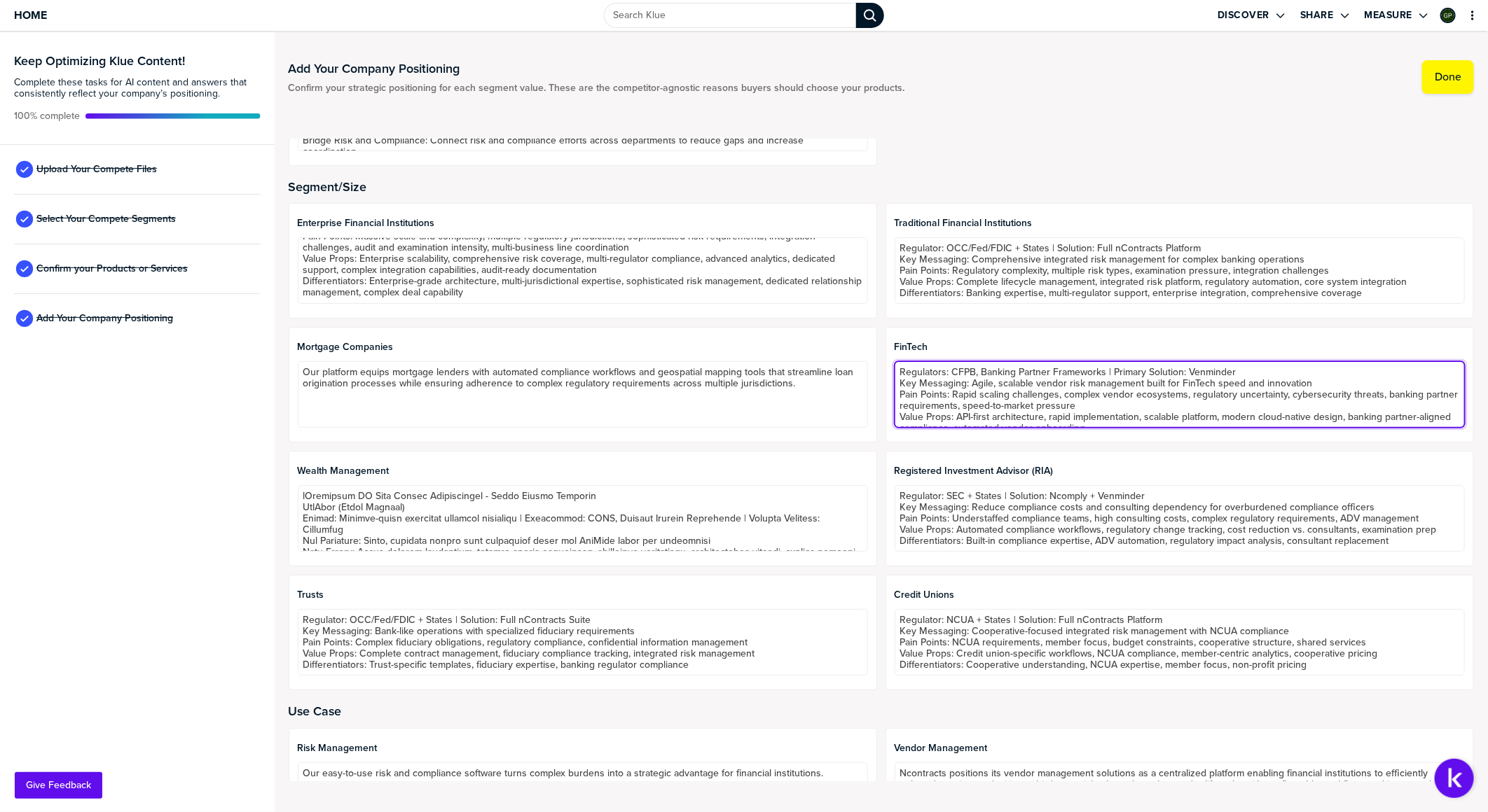
click at [989, 409] on textarea "Regulators: CFPB, Banking Partner Frameworks | Primary Solution: Venminder Key …" at bounding box center [1179, 394] width 570 height 66
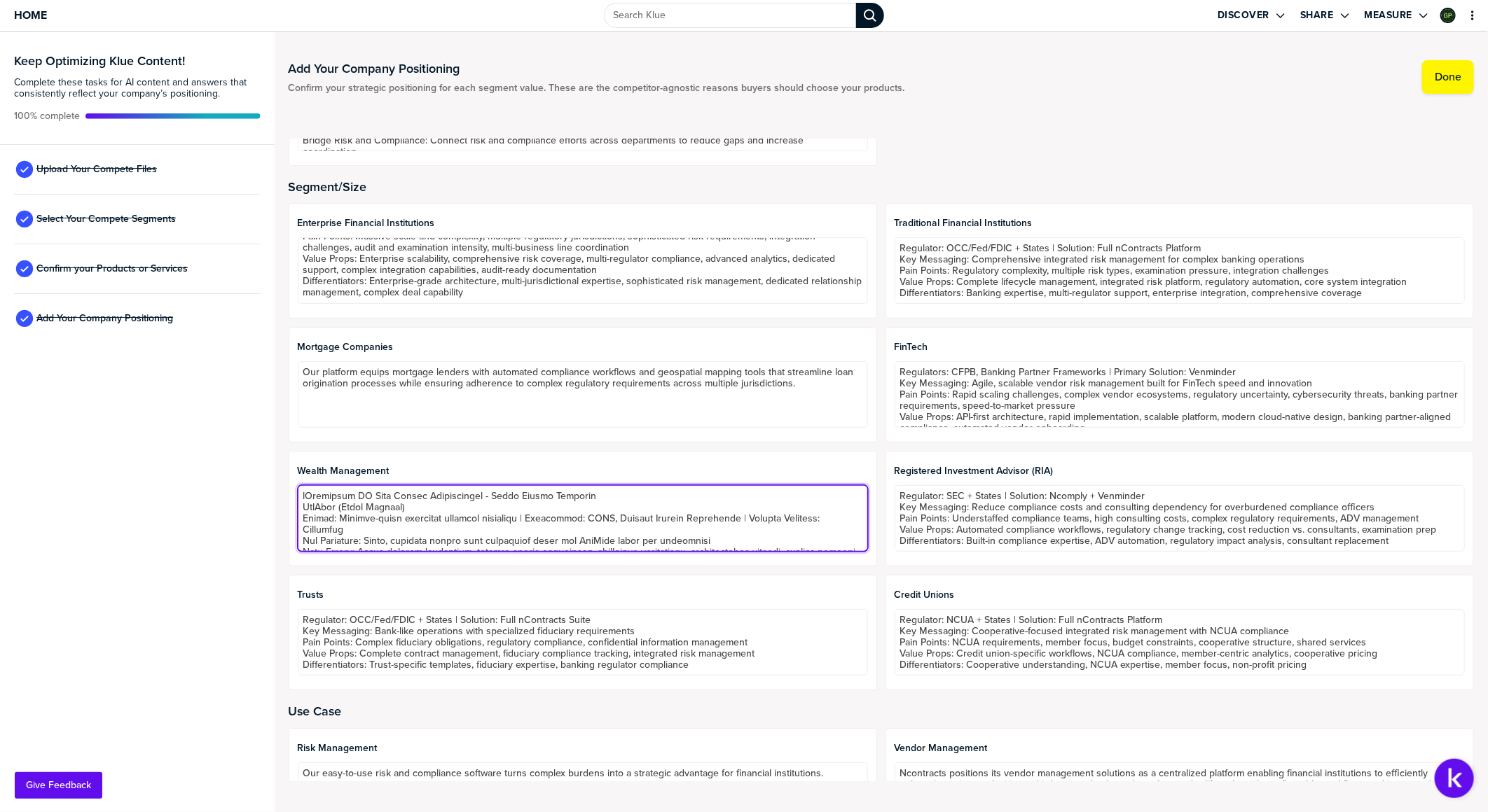
click at [419, 438] on textarea at bounding box center [583, 518] width 570 height 66
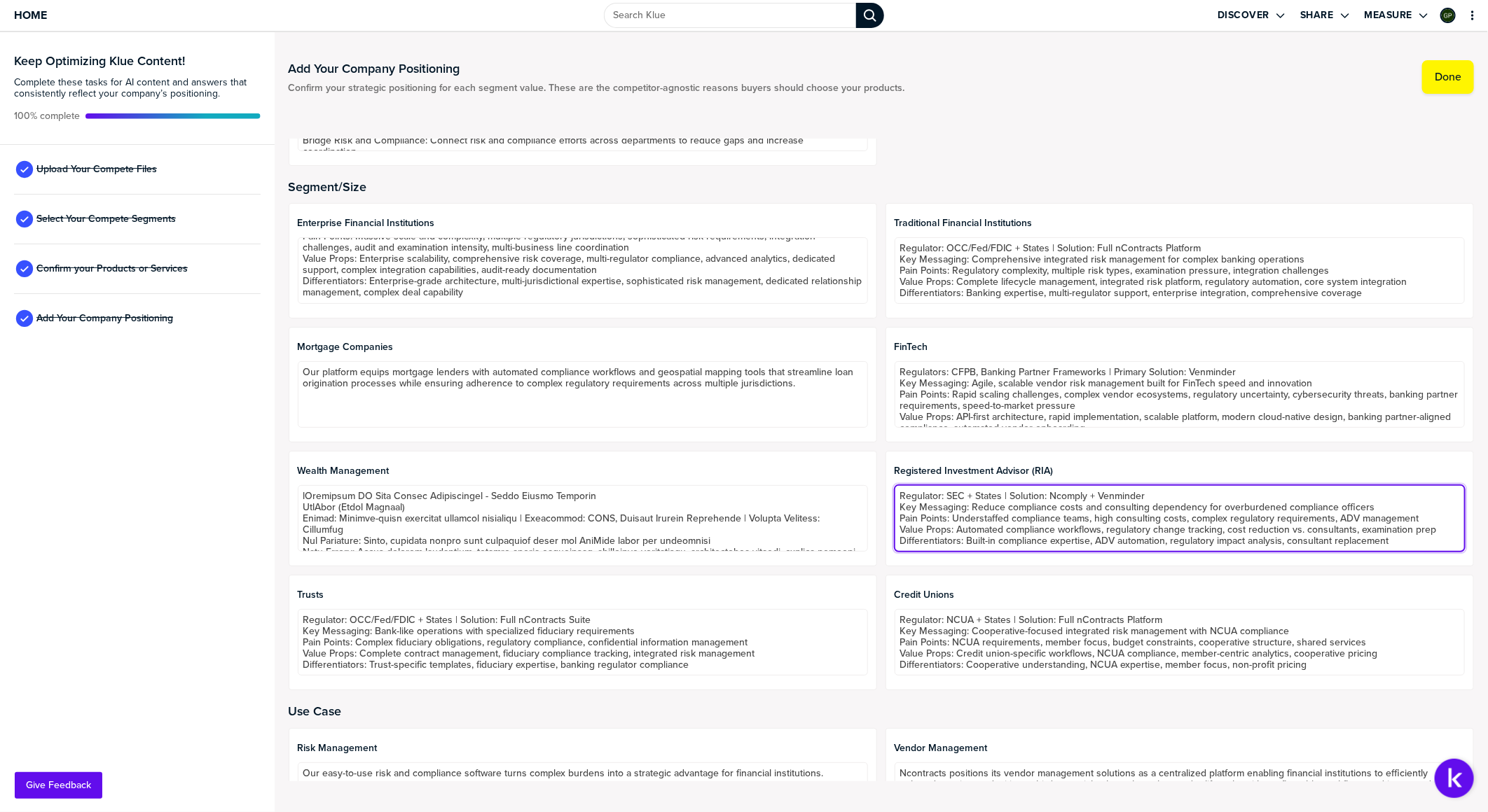
click at [989, 438] on textarea "Regulator: SEC + States | Solution: Ncomply + Venminder Key Messaging: Reduce c…" at bounding box center [1179, 518] width 570 height 66
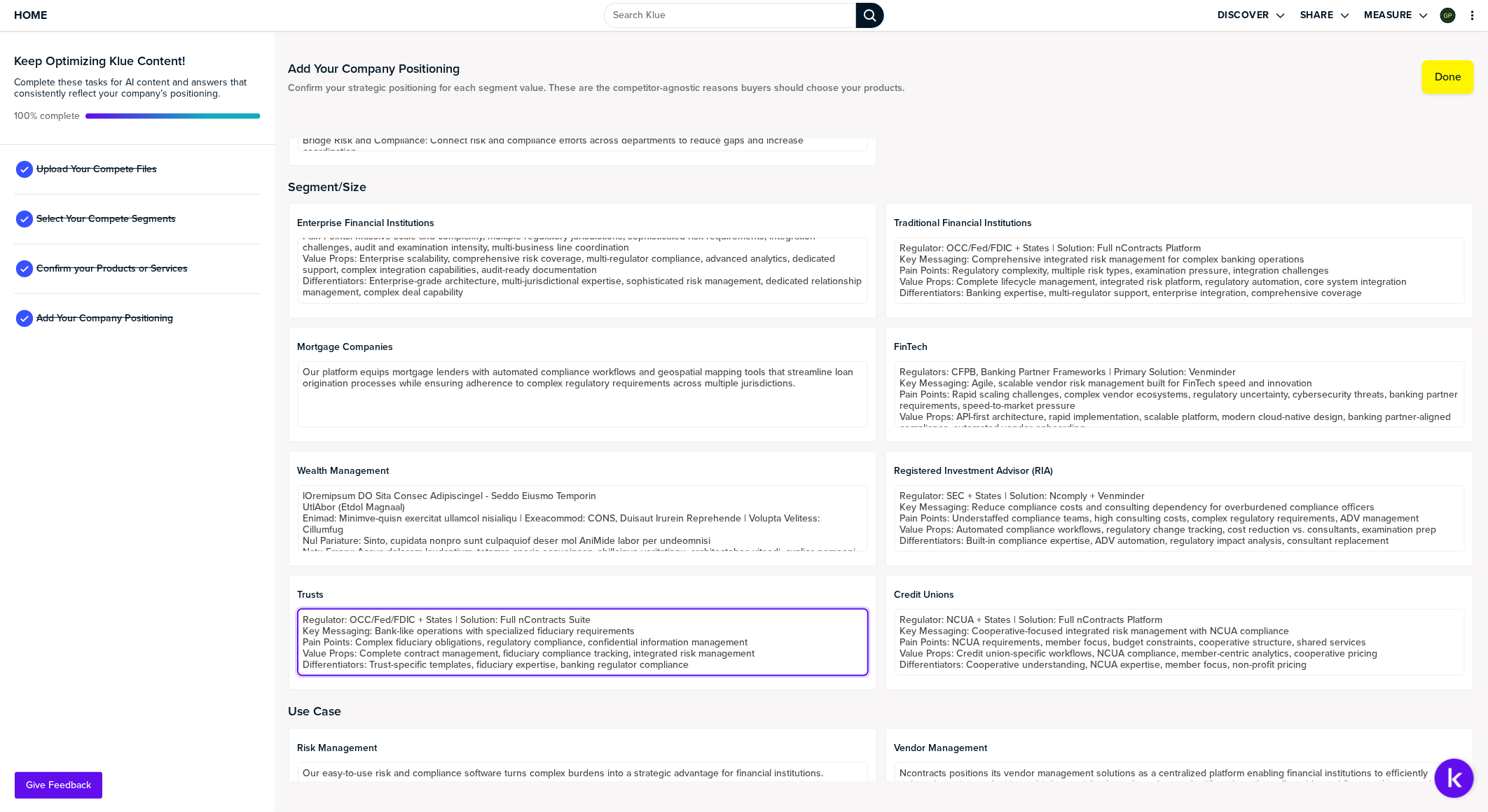
click at [530, 438] on textarea "Regulator: OCC/Fed/FDIC + States | Solution: Full nContracts Suite Key Messagin…" at bounding box center [583, 642] width 570 height 66
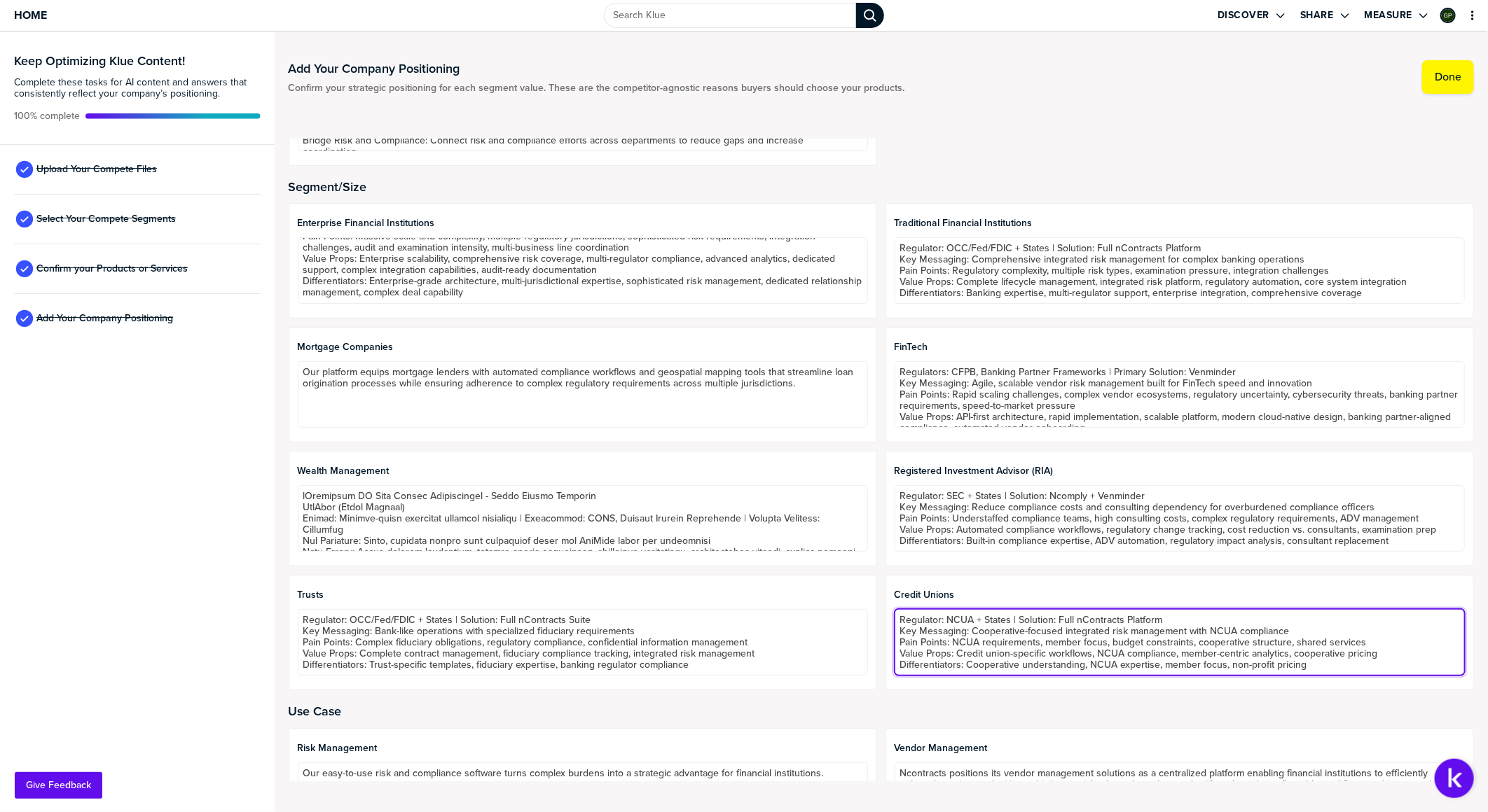
click at [989, 438] on textarea "Regulator: NCUA + States | Solution: Full nContracts Platform Key Messaging: Co…" at bounding box center [1179, 642] width 570 height 66
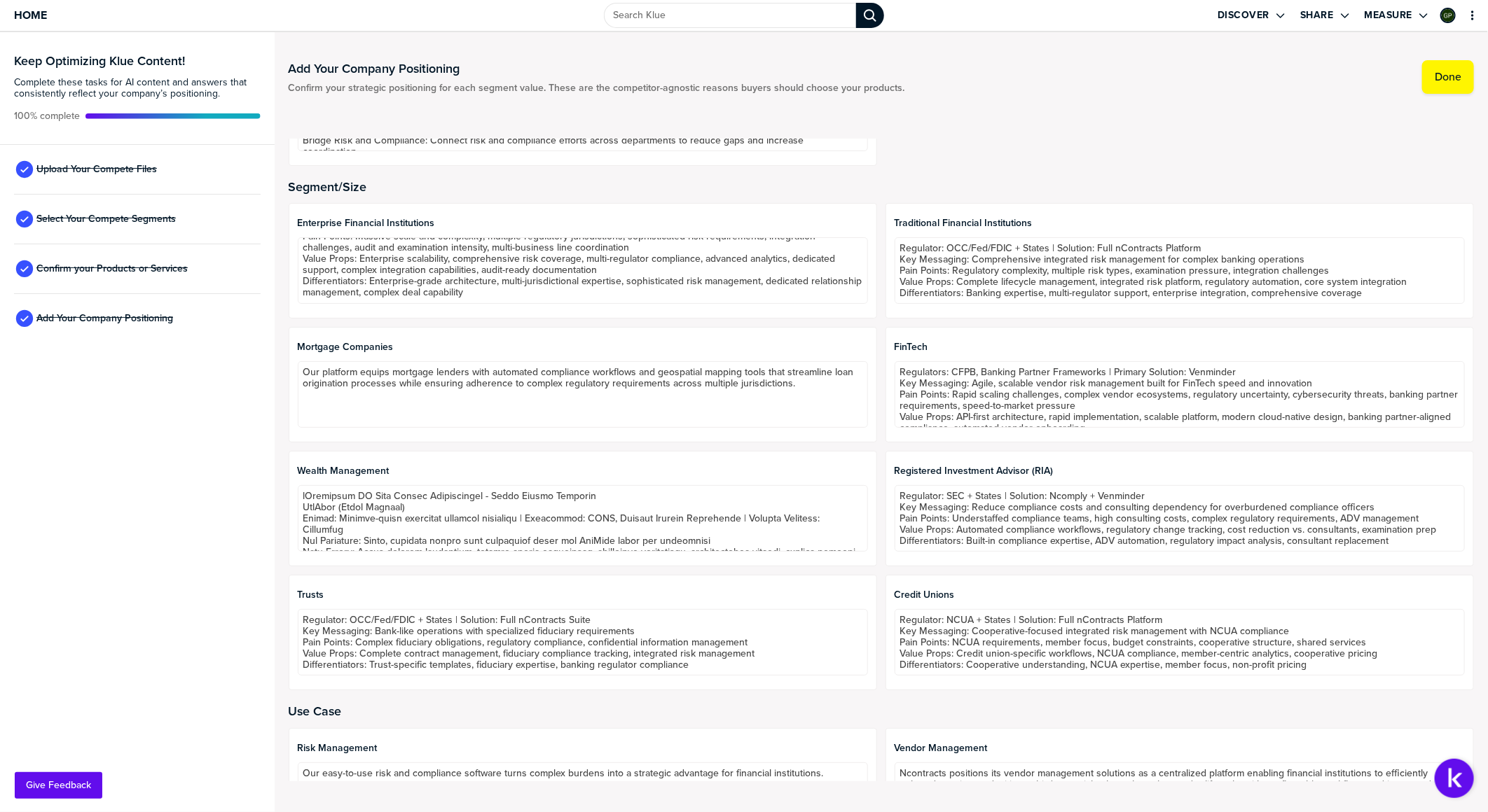
click at [877, 438] on div "Enterprise Financial Institutions Regulators: OCC, Fed, FDIC, CFTC, SEC + State…" at bounding box center [881, 447] width 1185 height 487
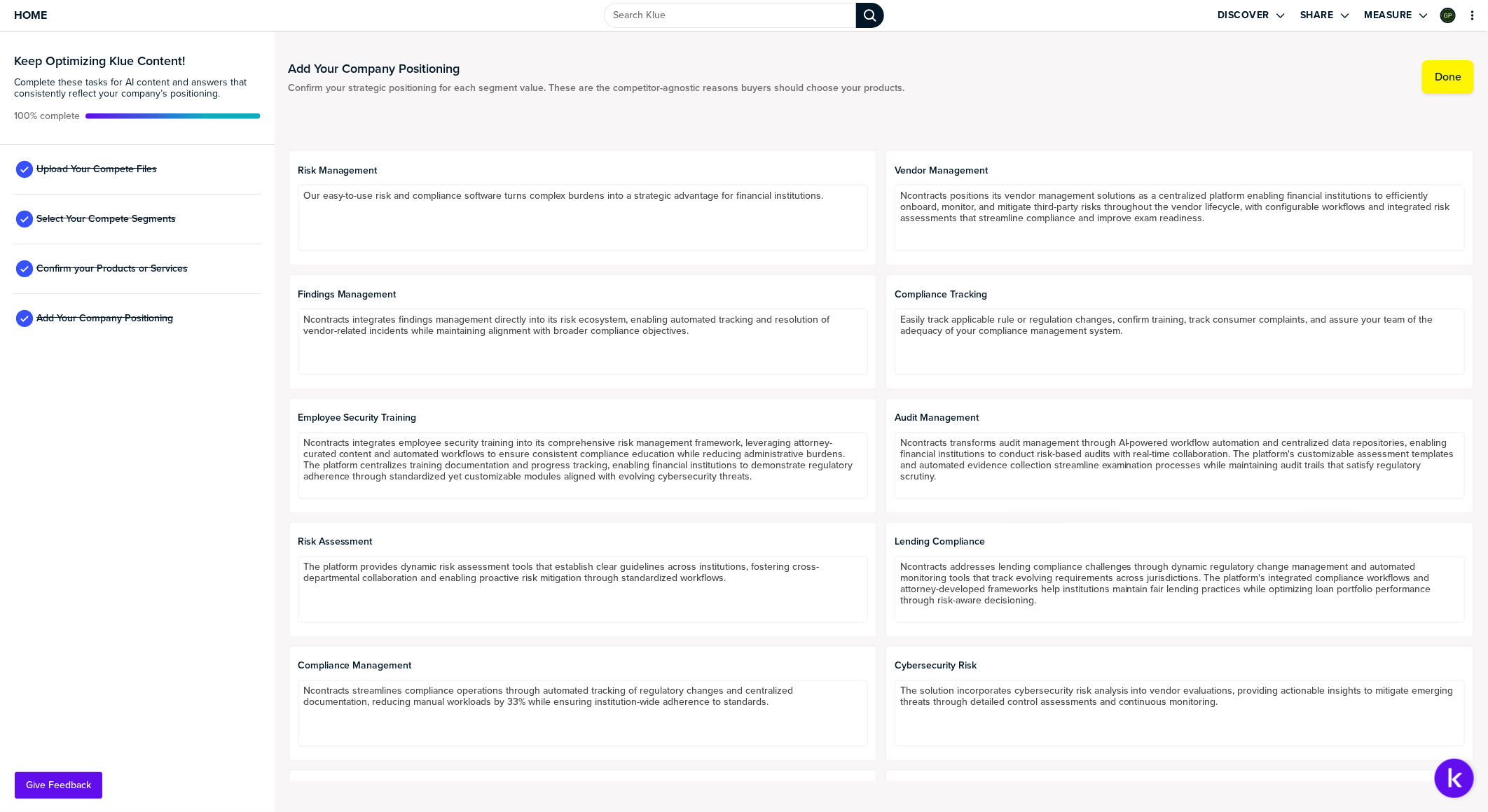
scroll to position [1306, 0]
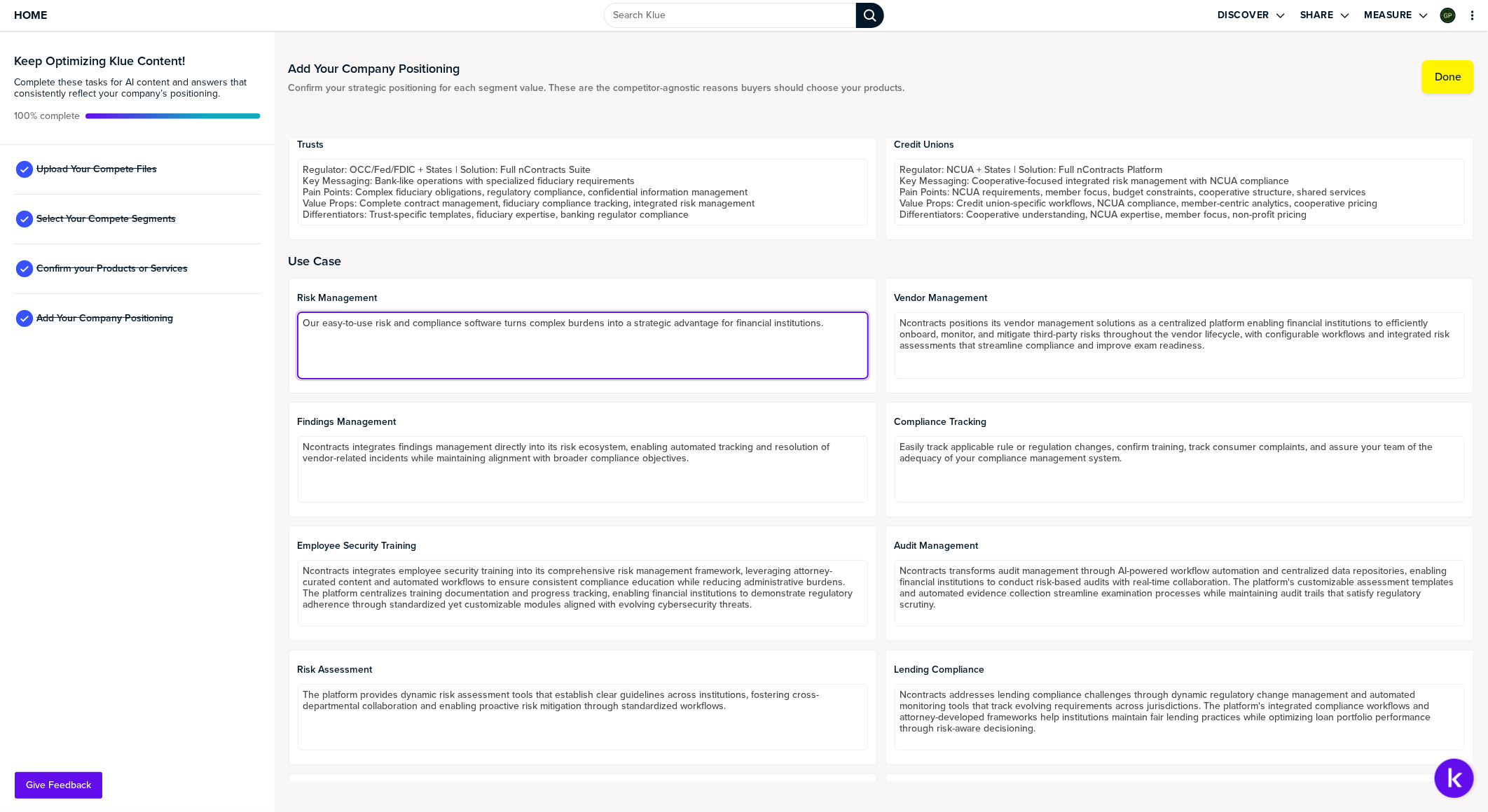
click at [589, 317] on textarea "Our easy-to-use risk and compliance software turns complex burdens into a strat…" at bounding box center [583, 345] width 570 height 66
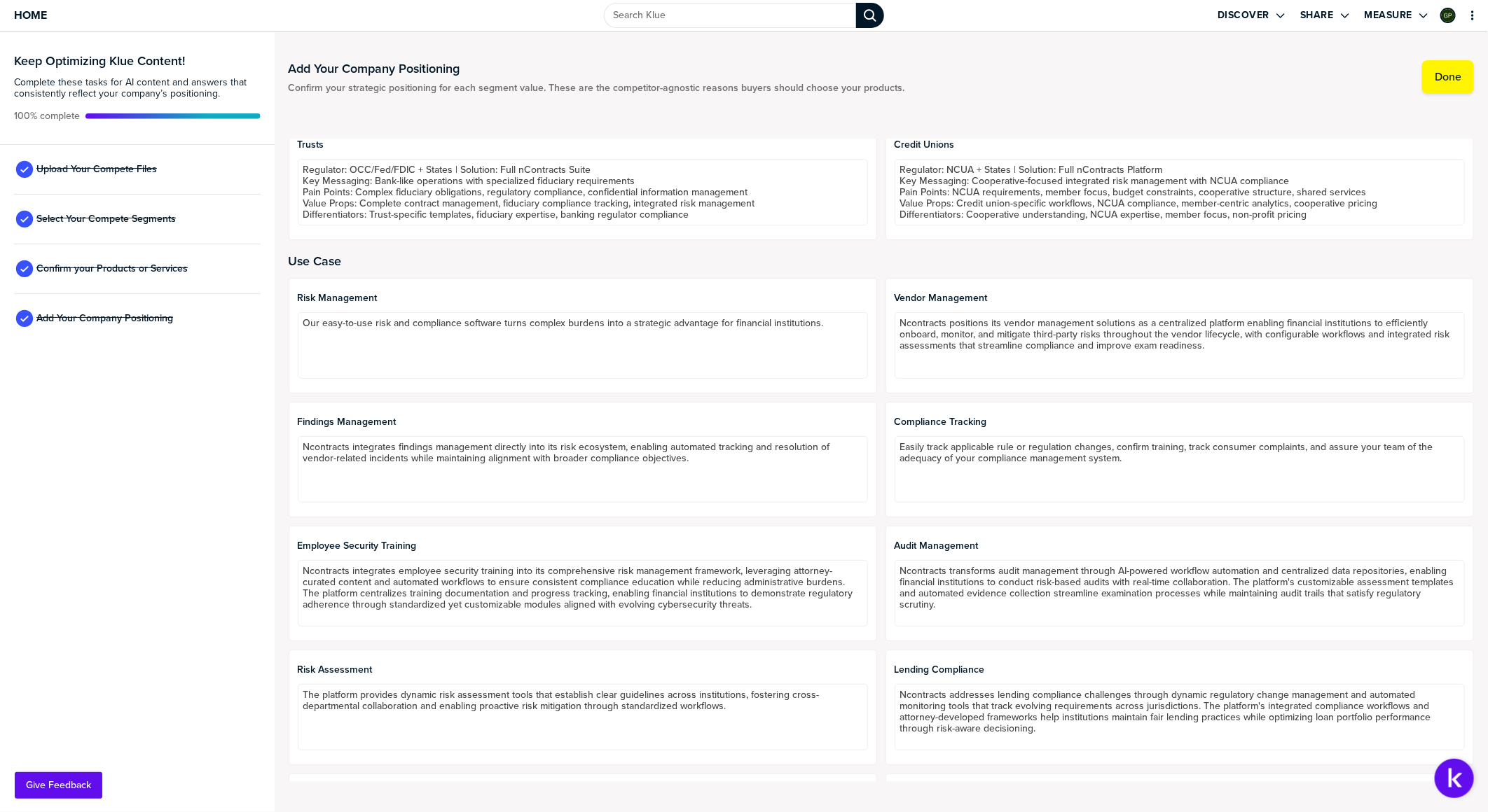
click at [989, 306] on div at bounding box center [1179, 308] width 570 height 8
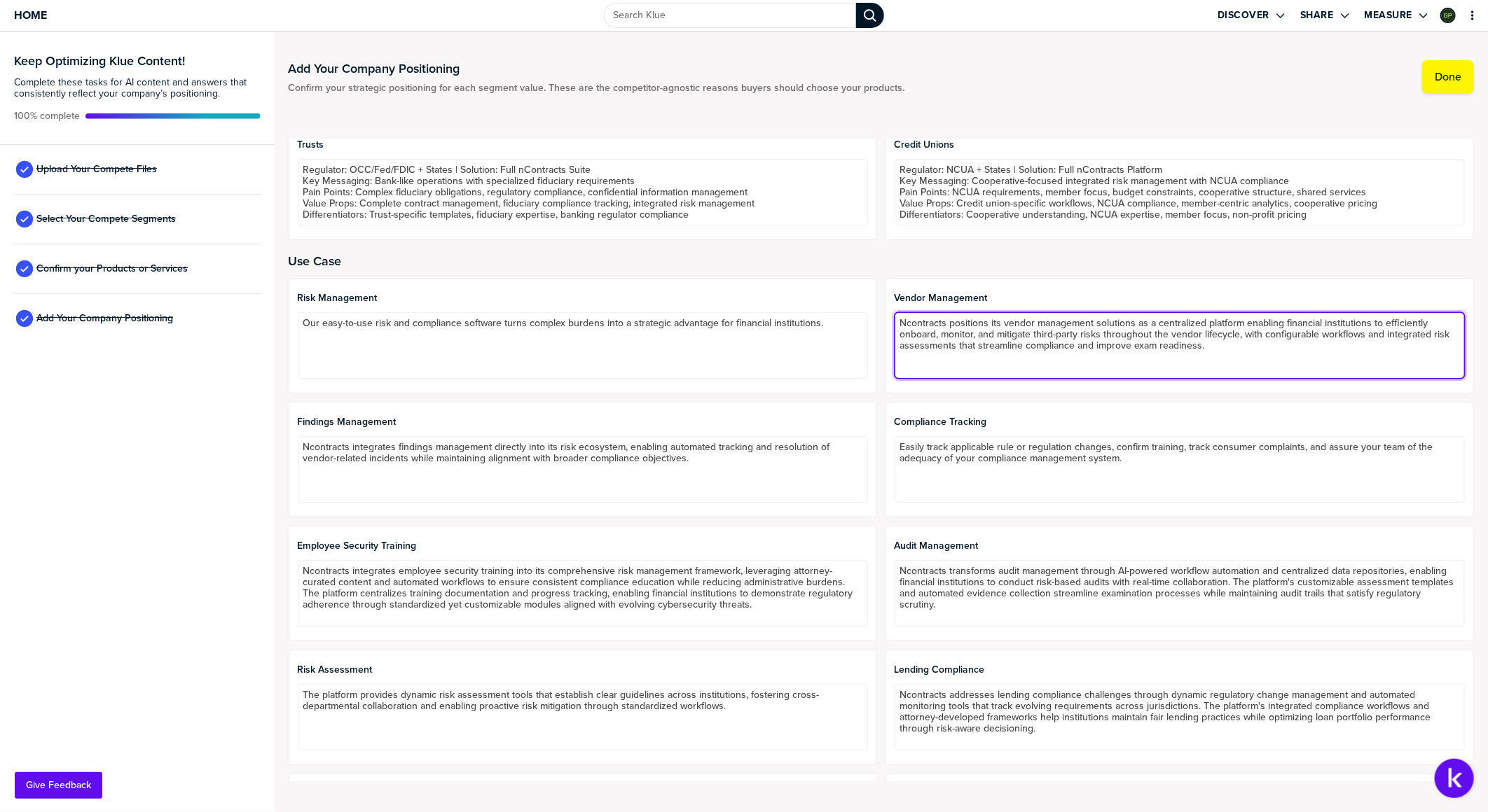
click at [989, 341] on textarea "Ncontracts positions its vendor management solutions as a centralized platform …" at bounding box center [1179, 345] width 570 height 66
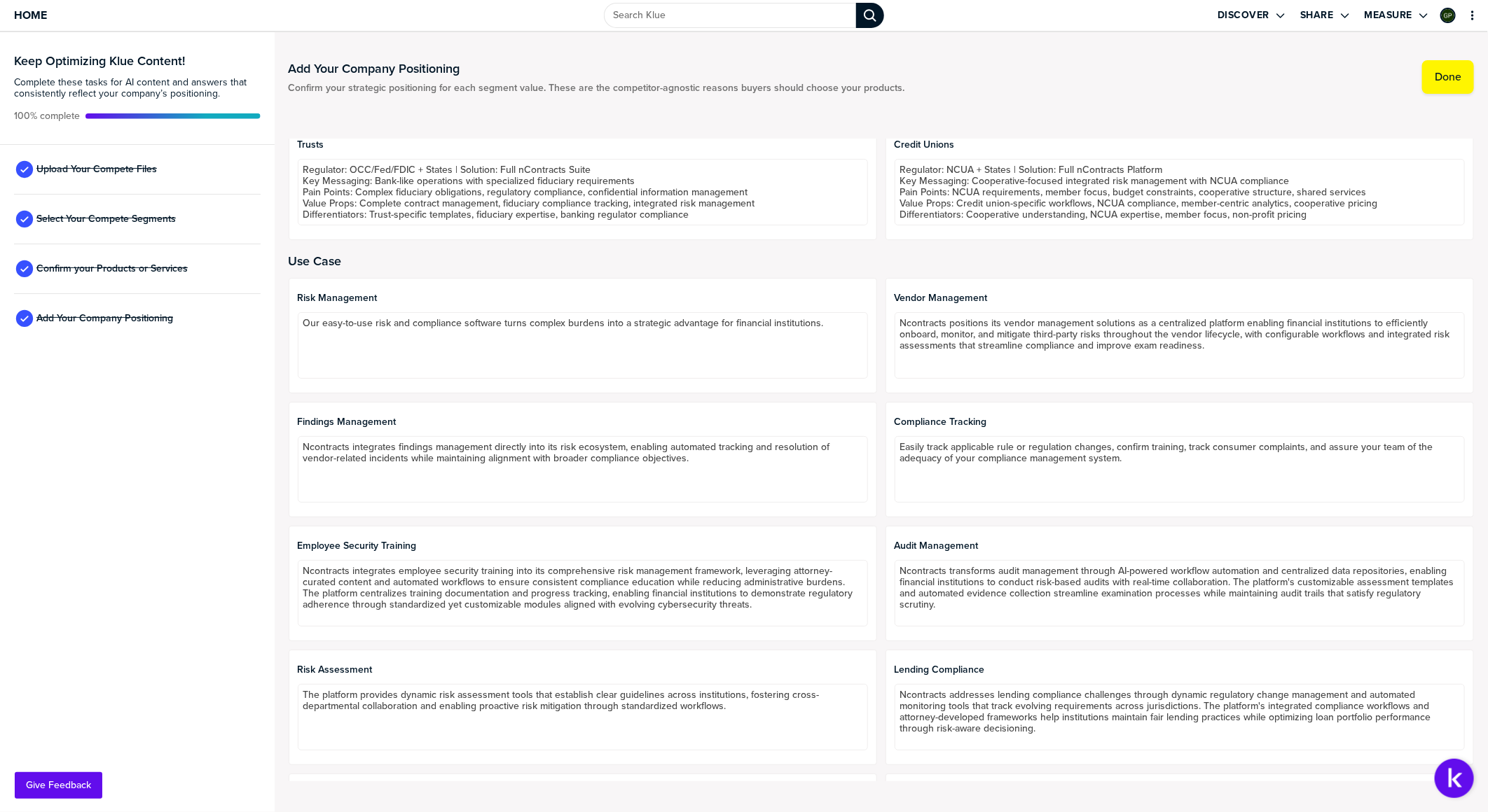
click at [500, 434] on div at bounding box center [583, 432] width 570 height 8
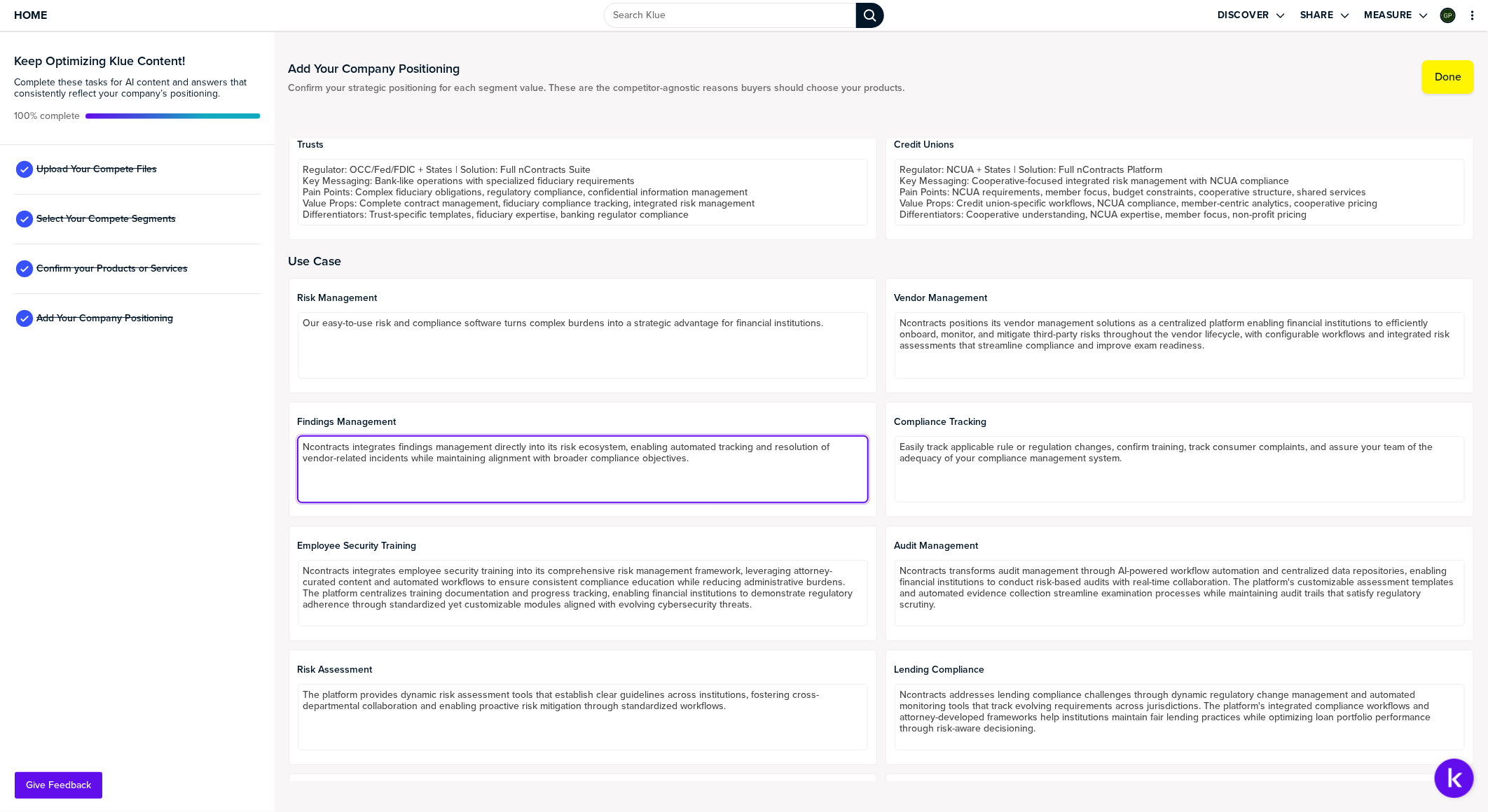
click at [489, 438] on textarea "Ncontracts integrates findings management directly into its risk ecosystem, ena…" at bounding box center [583, 469] width 570 height 66
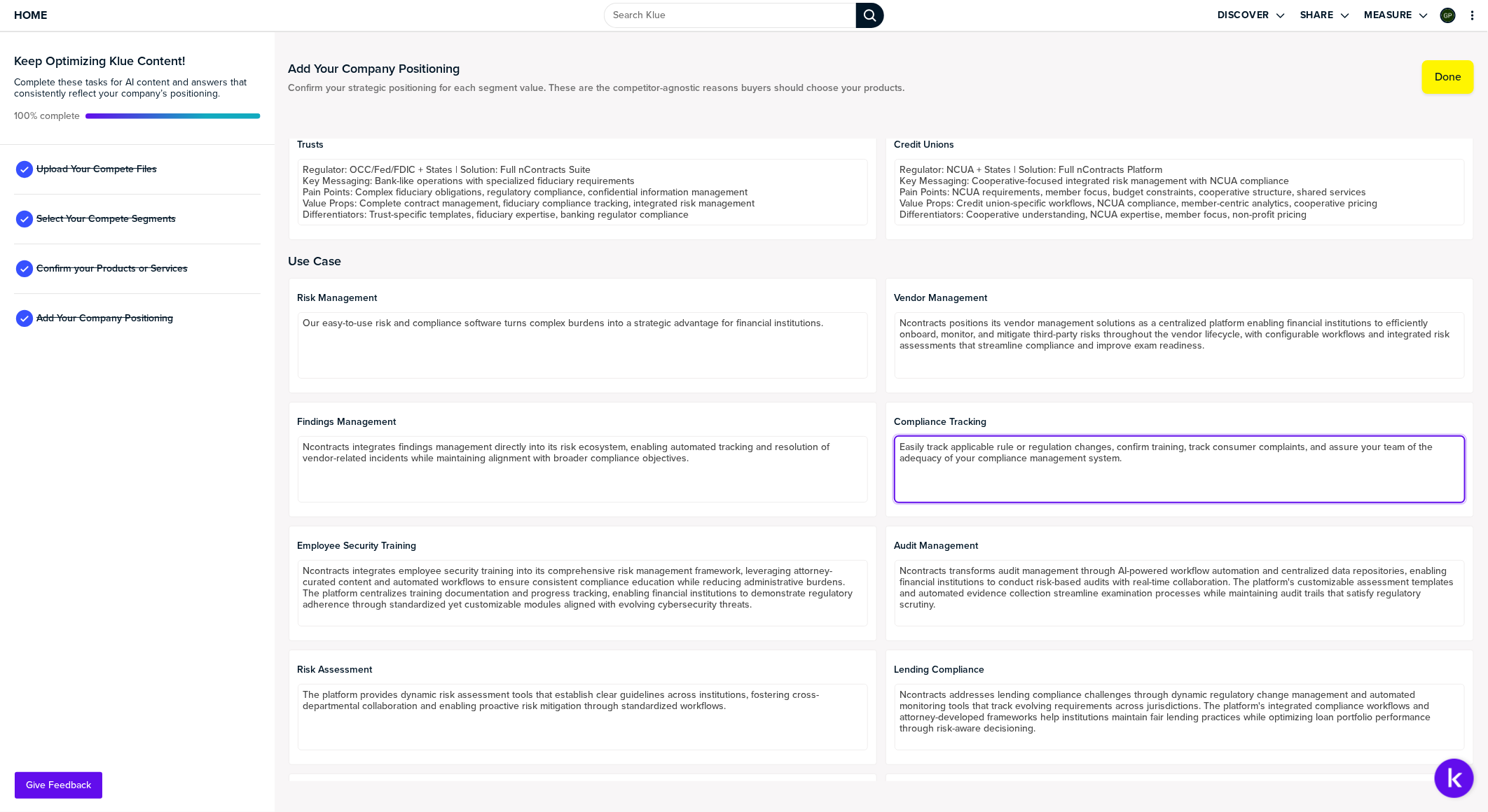
click at [989, 438] on textarea "Easily track applicable rule or regulation changes, confirm training, track con…" at bounding box center [1179, 469] width 570 height 66
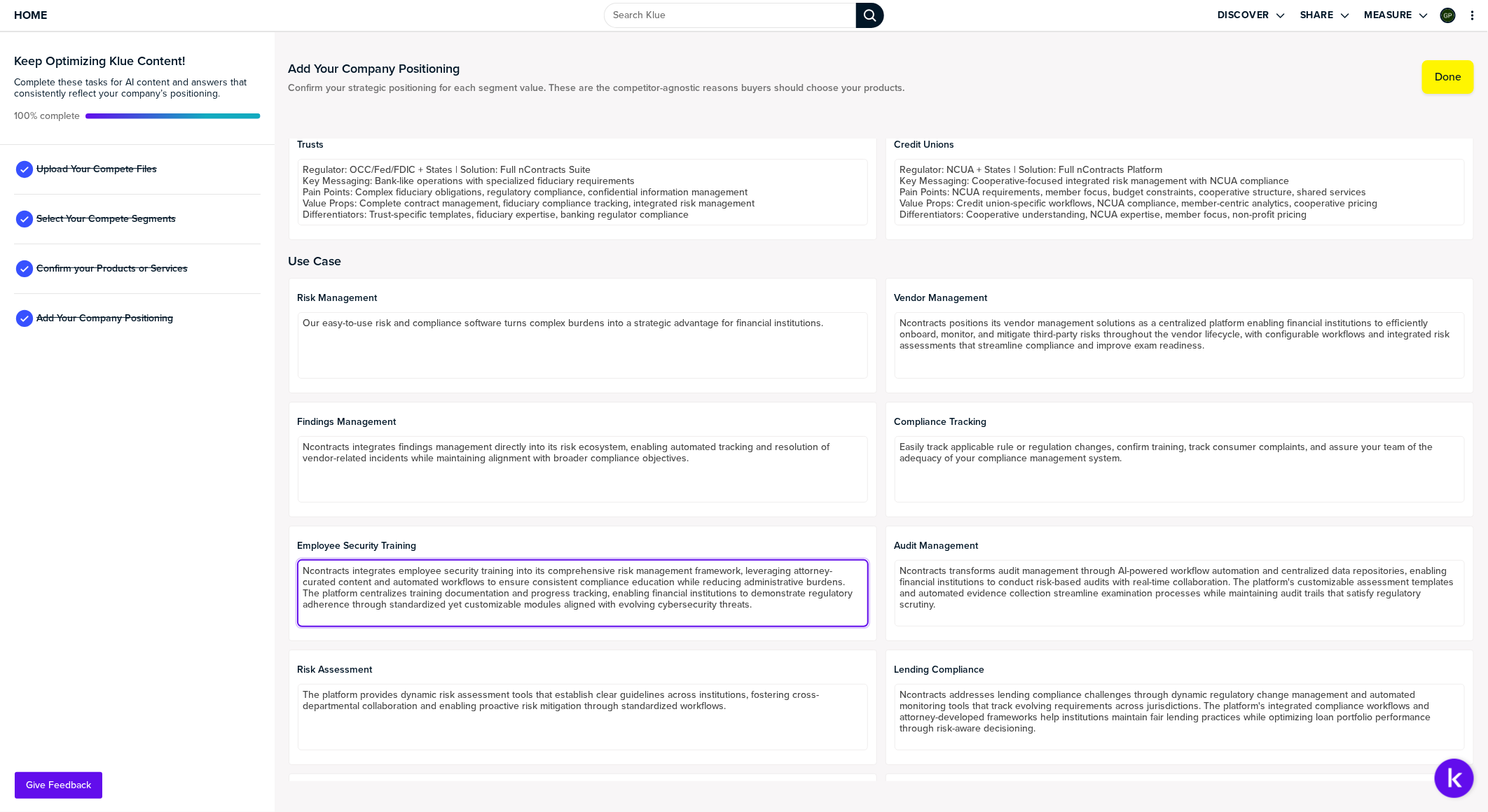
click at [697, 438] on textarea "Ncontracts integrates employee security training into its comprehensive risk ma…" at bounding box center [583, 593] width 570 height 66
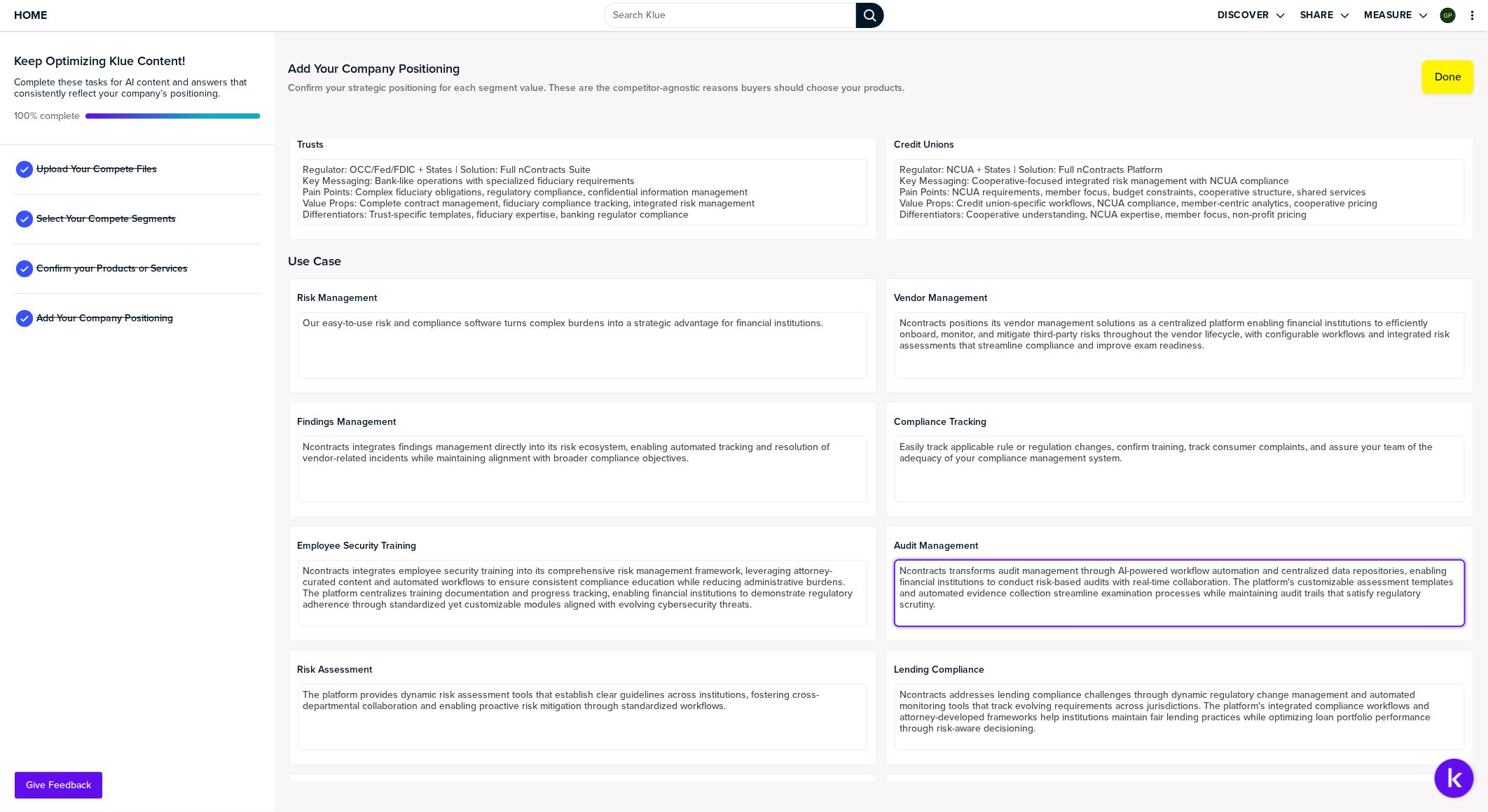
click at [989, 438] on textarea "Ncontracts transforms audit management through AI-powered workflow automation a…" at bounding box center [1179, 593] width 570 height 66
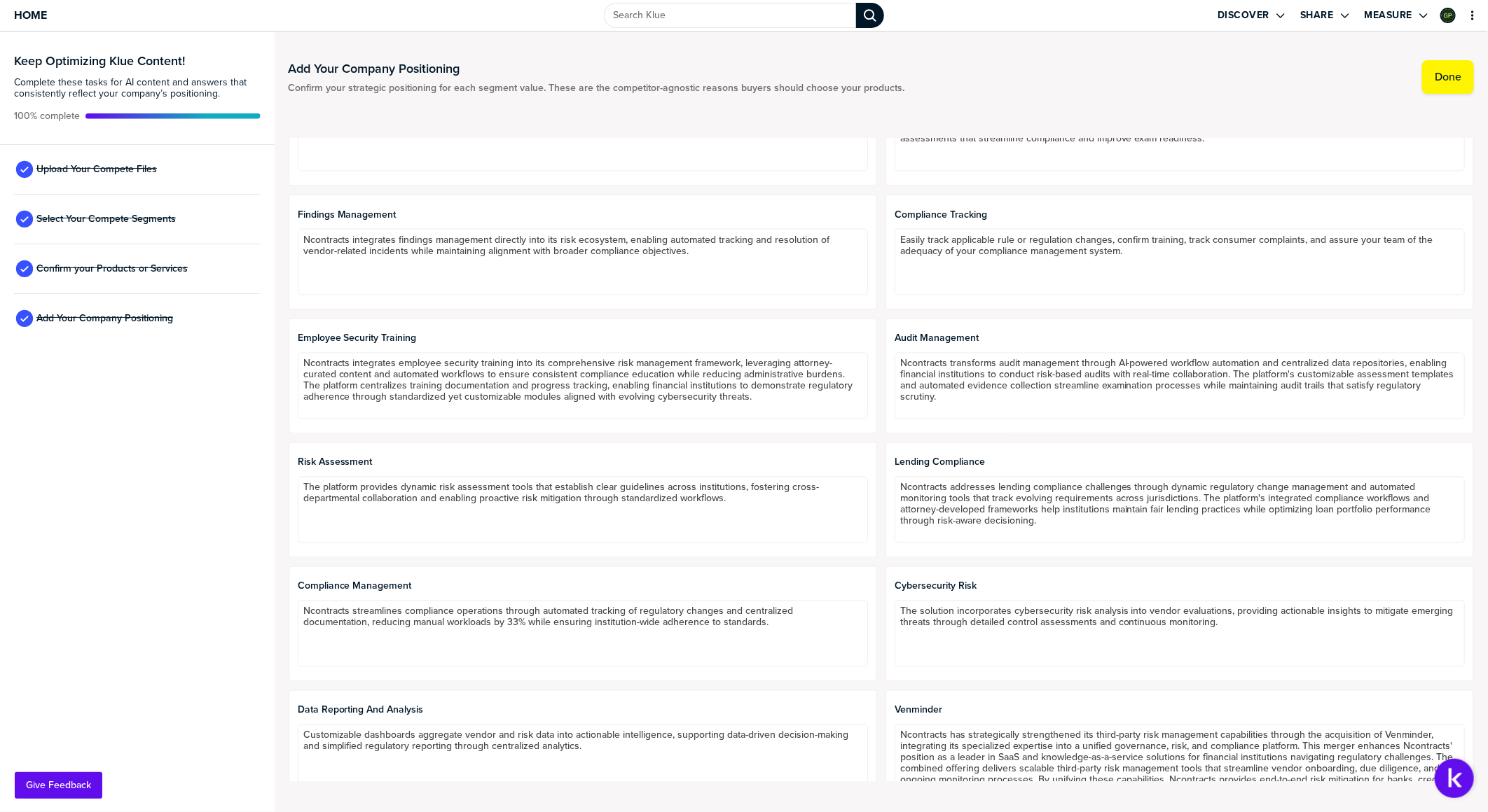
scroll to position [1539, 0]
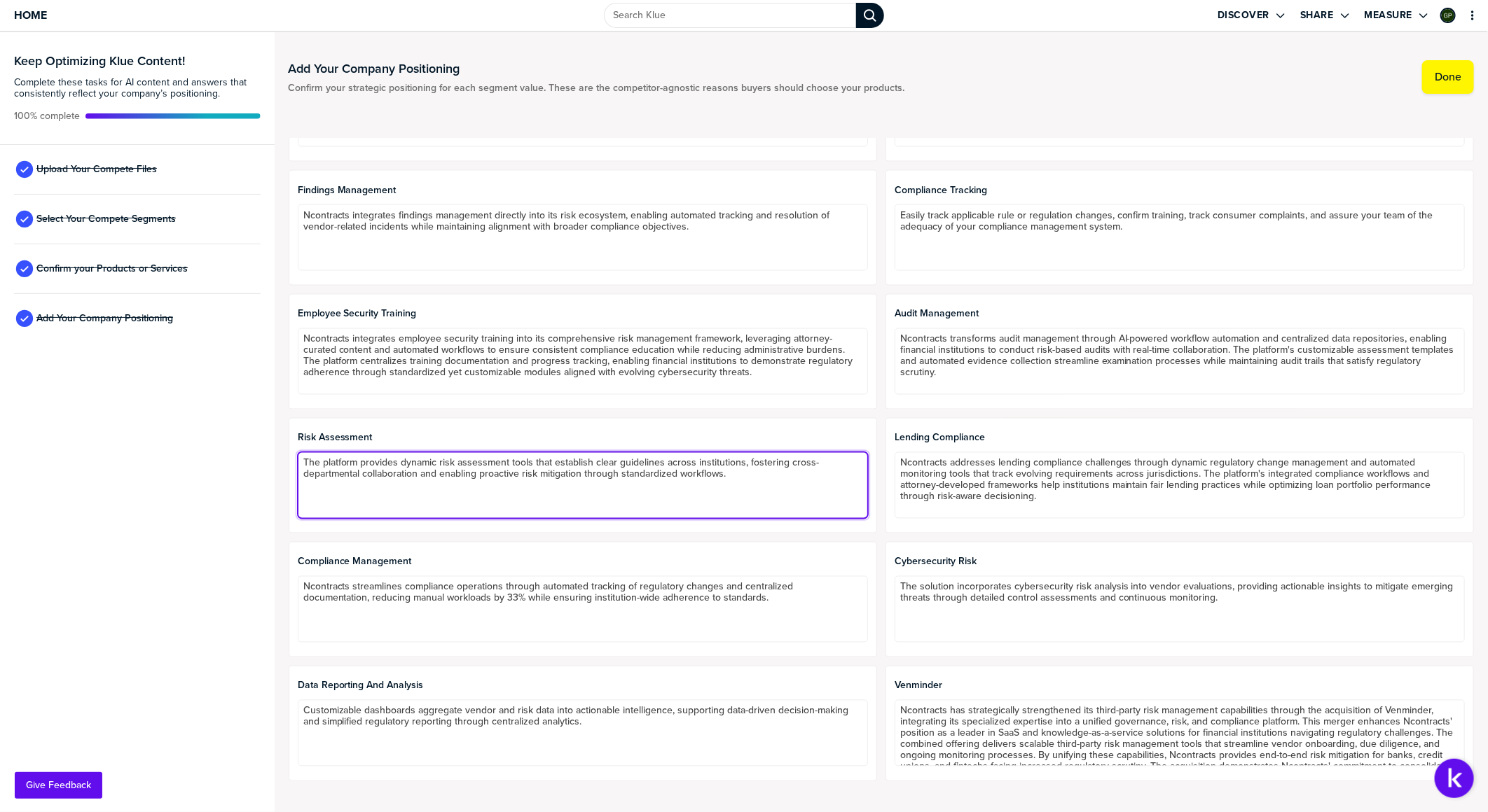
click at [618, 438] on textarea "The platform provides dynamic risk assessment tools that establish clear guidel…" at bounding box center [583, 486] width 570 height 66
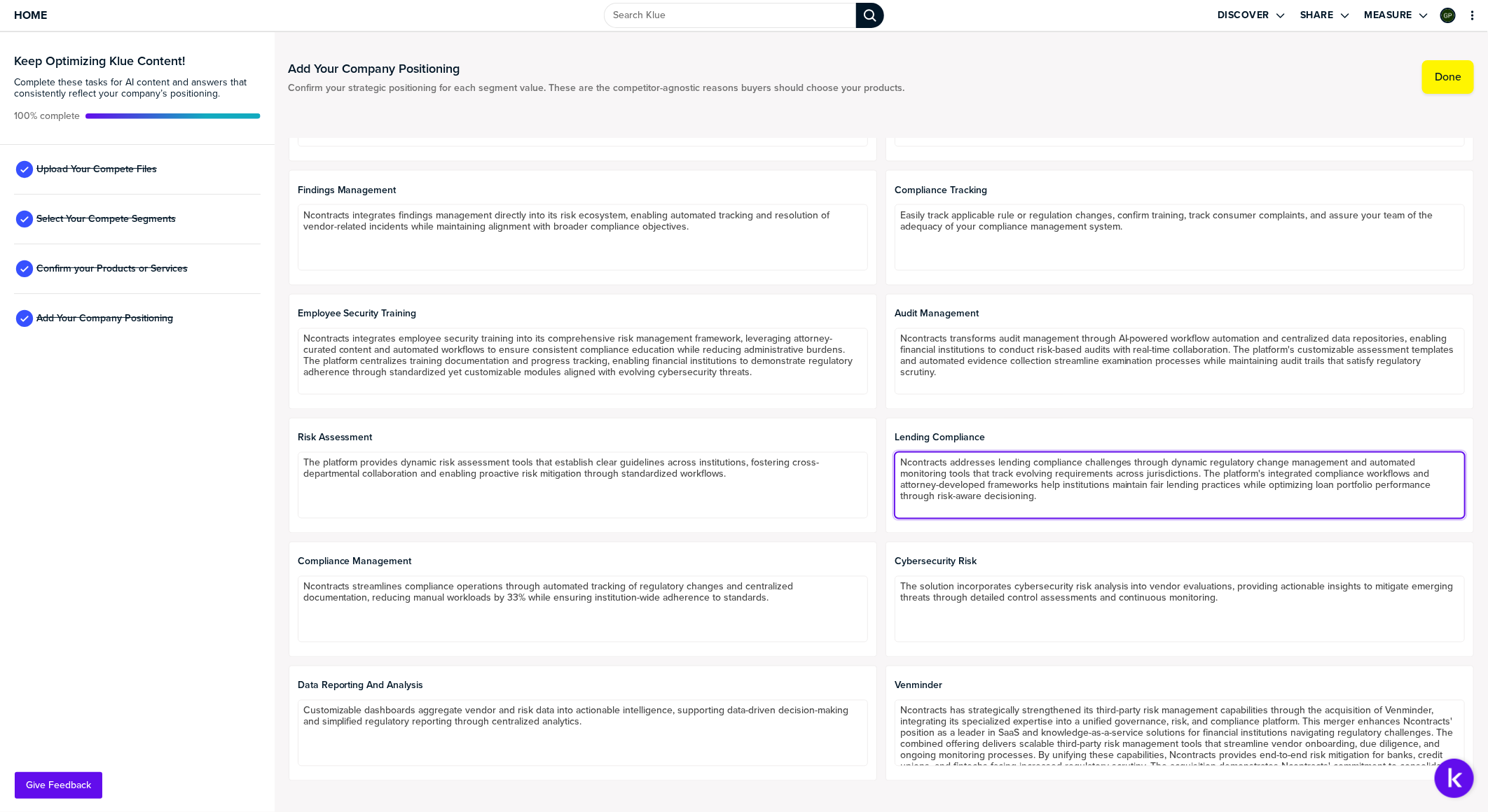
drag, startPoint x: 965, startPoint y: 481, endPoint x: 1035, endPoint y: 477, distance: 70.1
click at [965, 438] on textarea "Ncontracts addresses lending compliance challenges through dynamic regulatory c…" at bounding box center [1179, 486] width 570 height 66
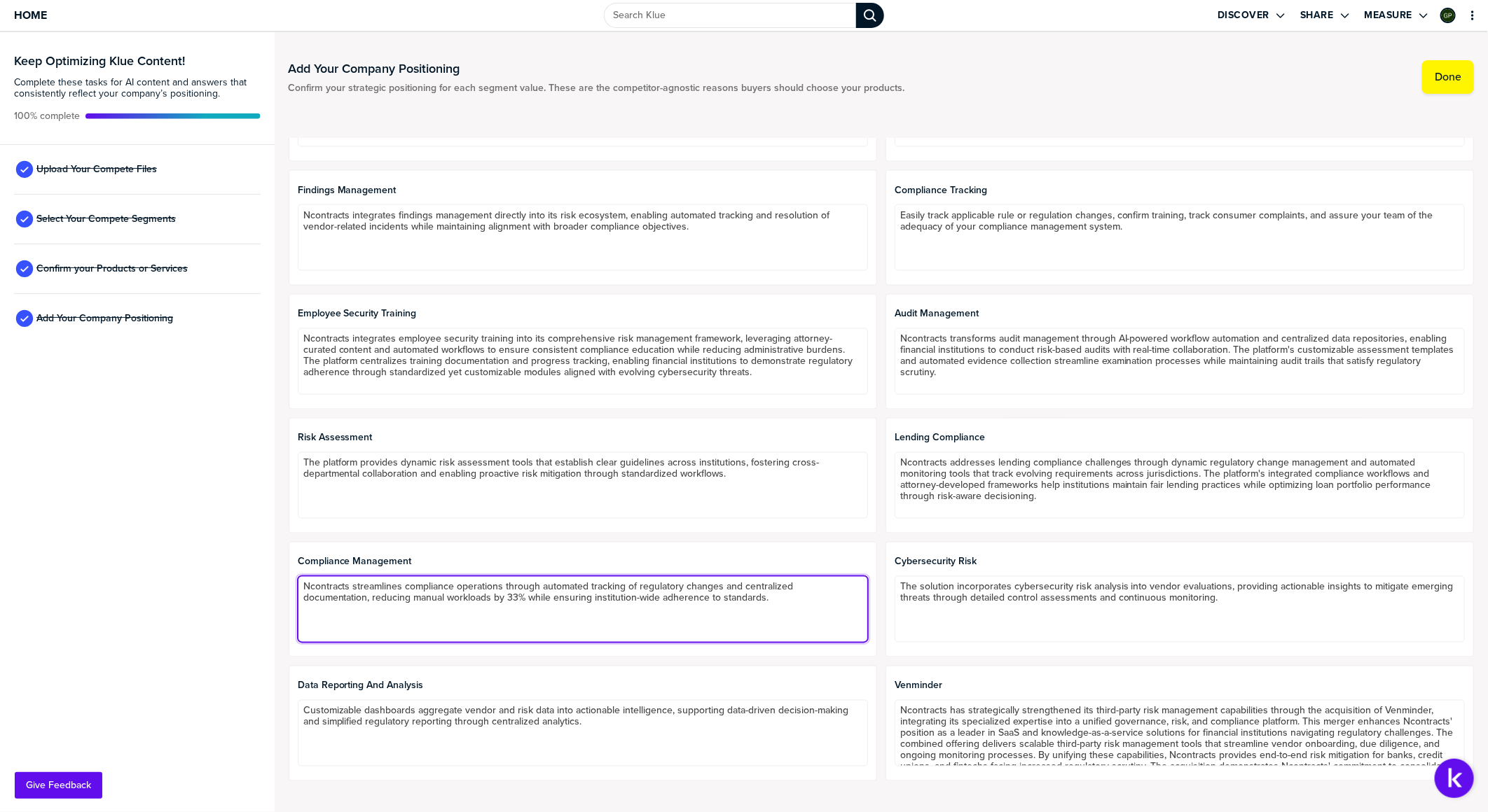
click at [490, 438] on textarea "Ncontracts streamlines compliance operations through automated tracking of regu…" at bounding box center [583, 610] width 570 height 66
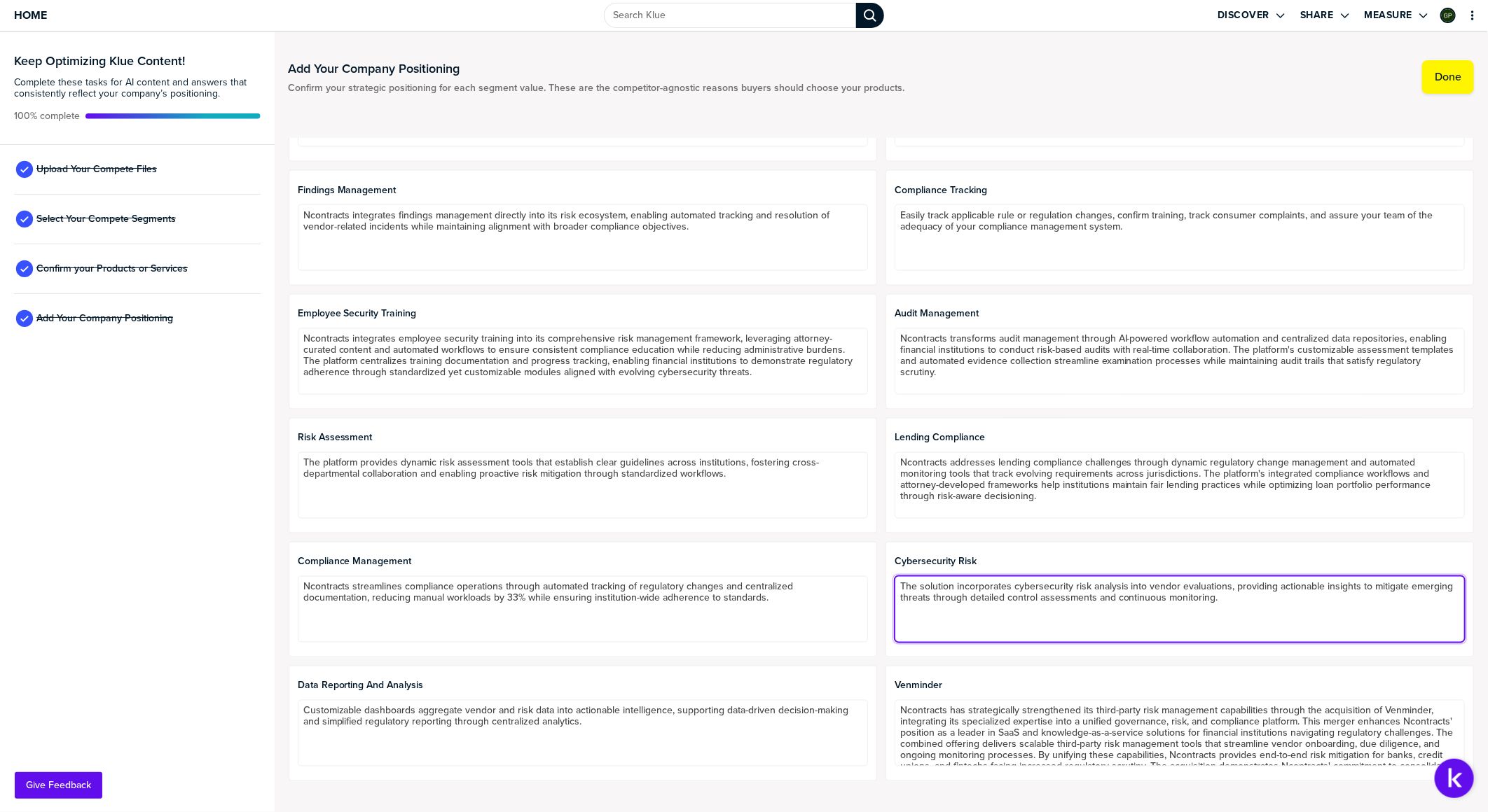
click at [989, 438] on textarea "The solution incorporates cybersecurity risk analysis into vendor evaluations, …" at bounding box center [1179, 610] width 570 height 66
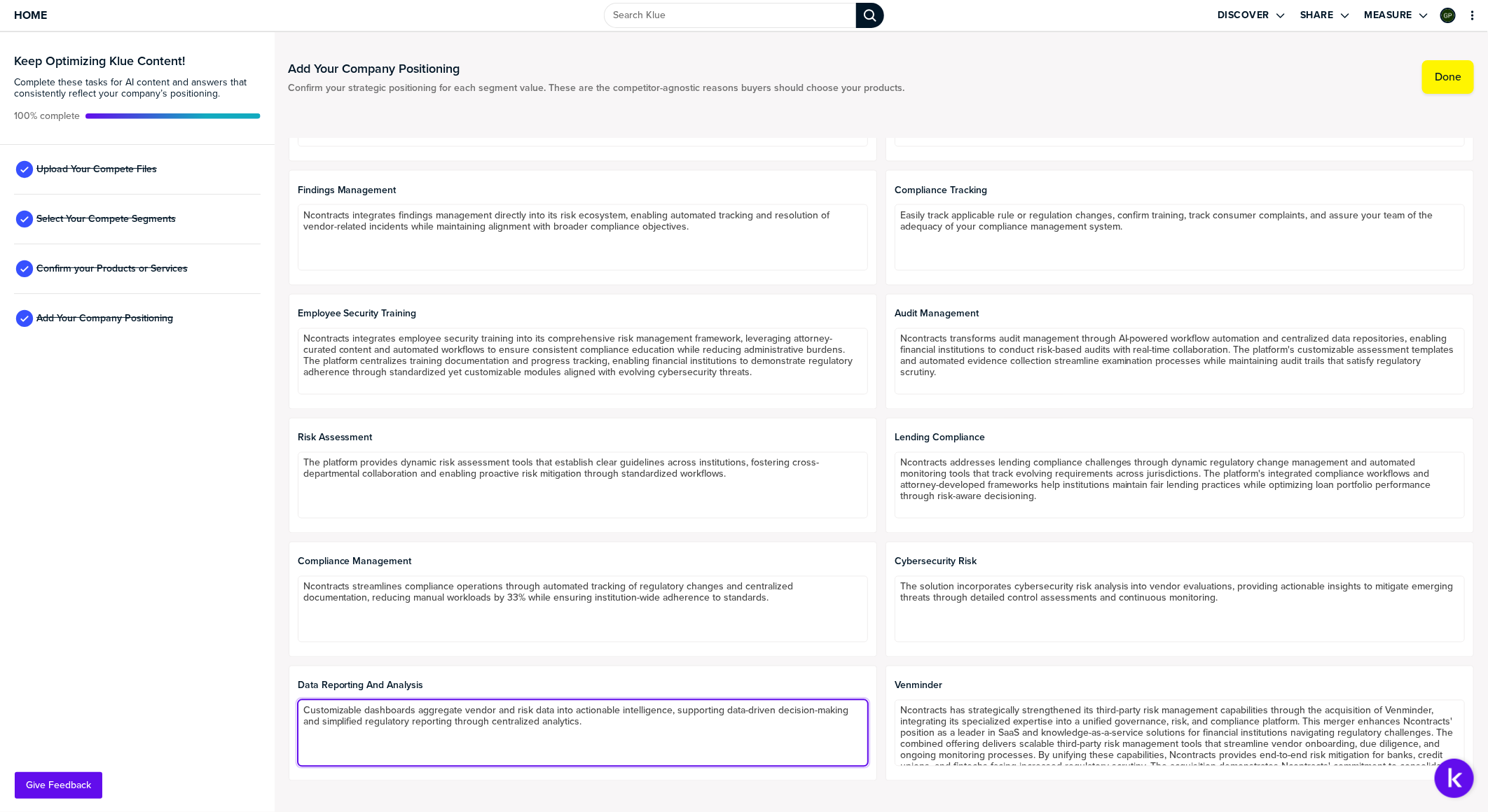
click at [614, 438] on textarea "Customizable dashboards aggregate vendor and risk data into actionable intellig…" at bounding box center [583, 734] width 570 height 66
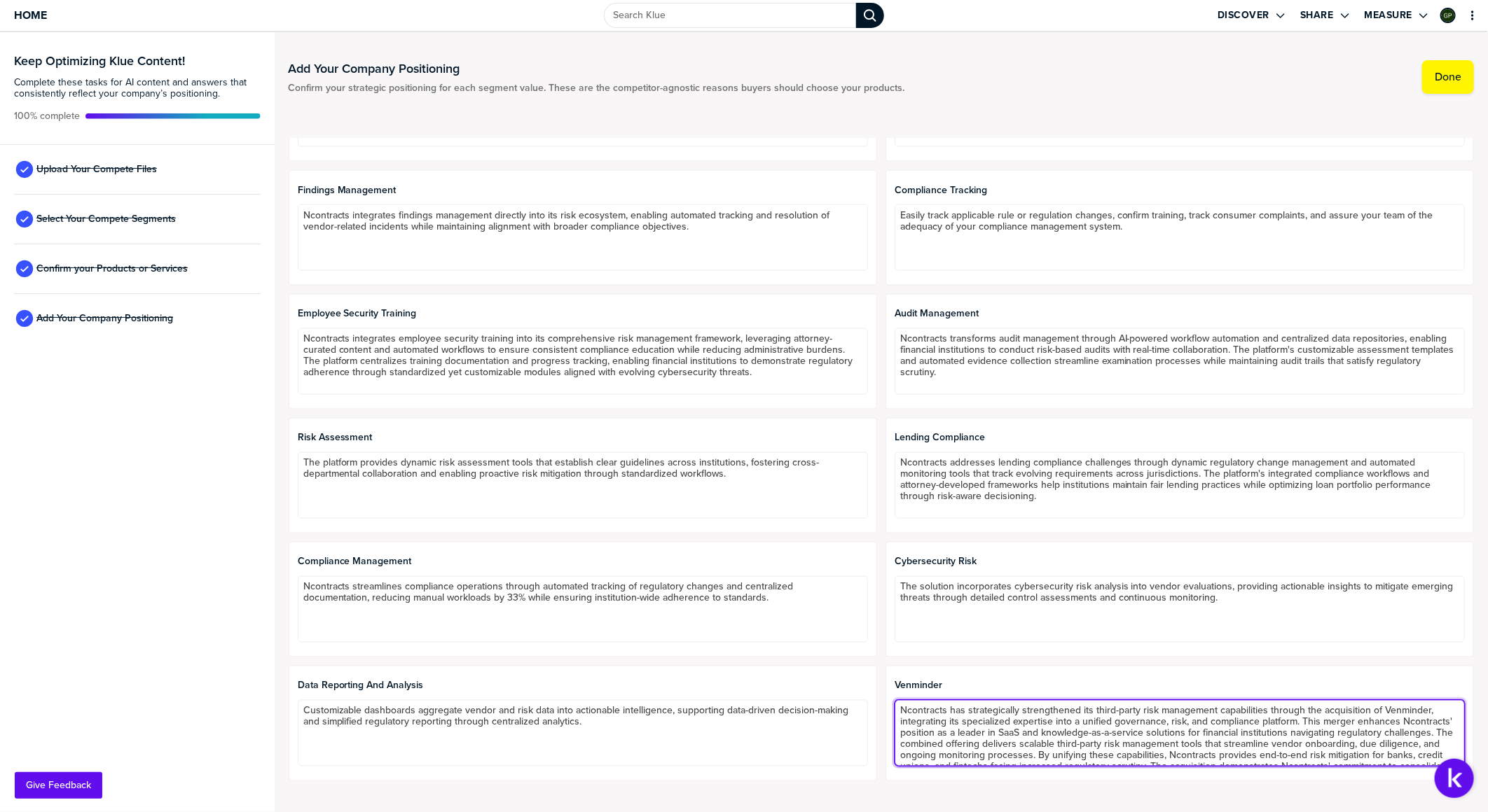
click at [989, 438] on textarea "Ncontracts has strategically strengthened its third-party risk management capab…" at bounding box center [1179, 734] width 570 height 66
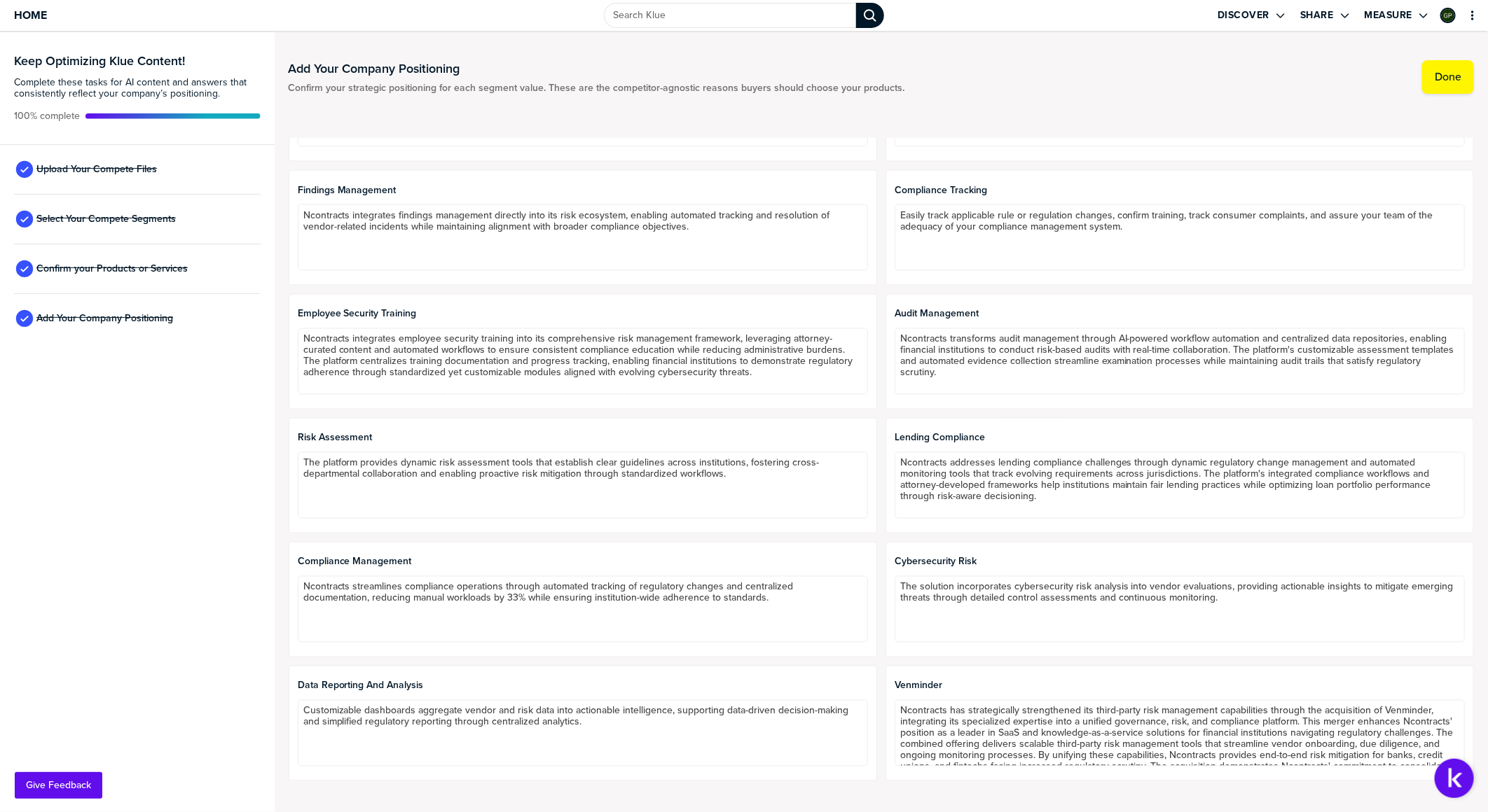
click at [870, 438] on div "Compliance Management Ncontracts streamlines compliance operations through auto…" at bounding box center [583, 599] width 589 height 116
